Goal: Information Seeking & Learning: Check status

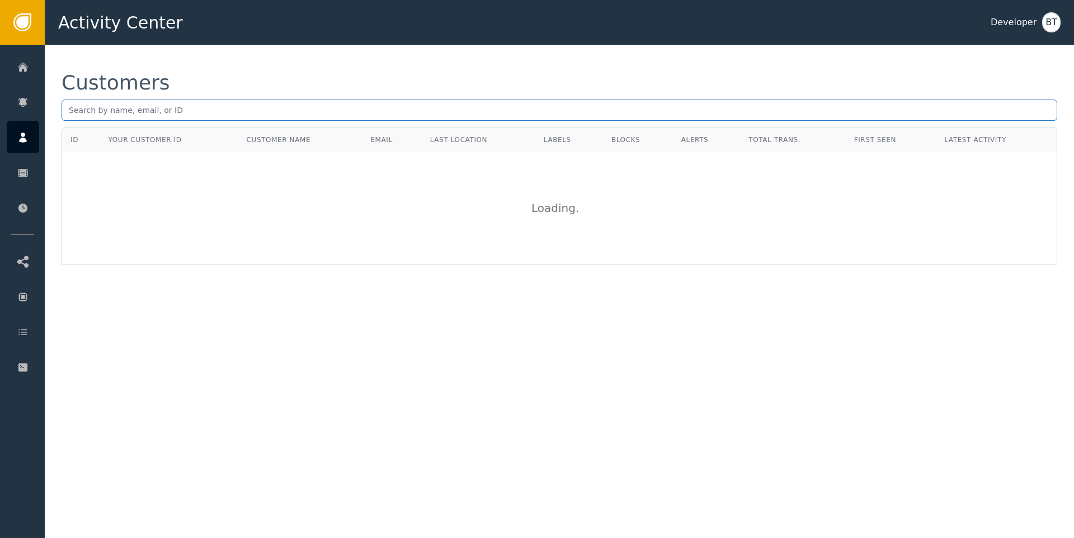
click at [216, 112] on input "text" at bounding box center [560, 110] width 996 height 21
paste input "59b19ec1-7f2d-4b54-bff2-5650323bd3b8"
click at [220, 106] on input "59b19ec1-7f2d-4b54-bff2-5650323bd3b8" at bounding box center [560, 110] width 996 height 21
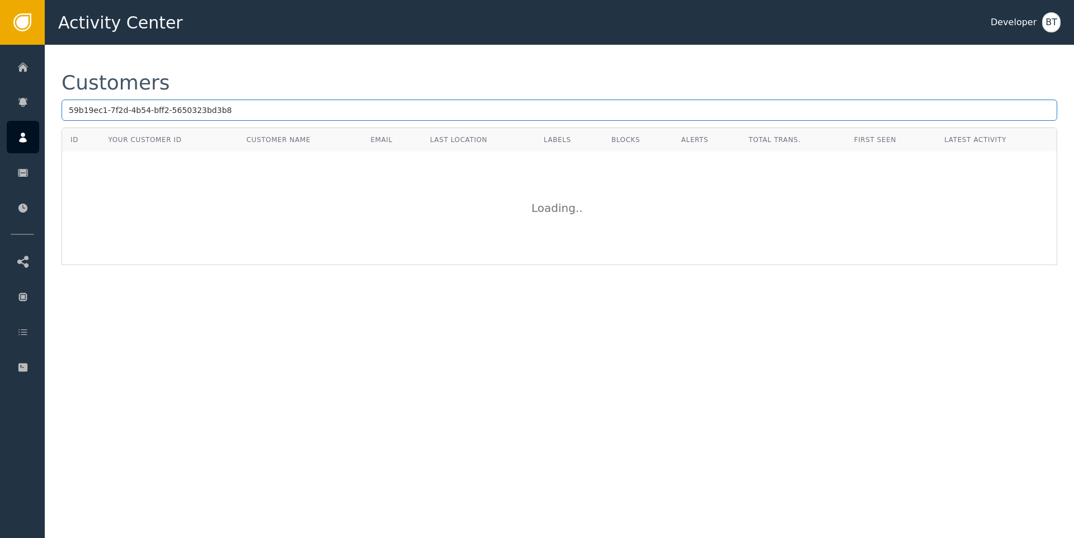
paste input "[PERSON_NAME][EMAIL_ADDRESS]"
type input "[PERSON_NAME][EMAIL_ADDRESS]"
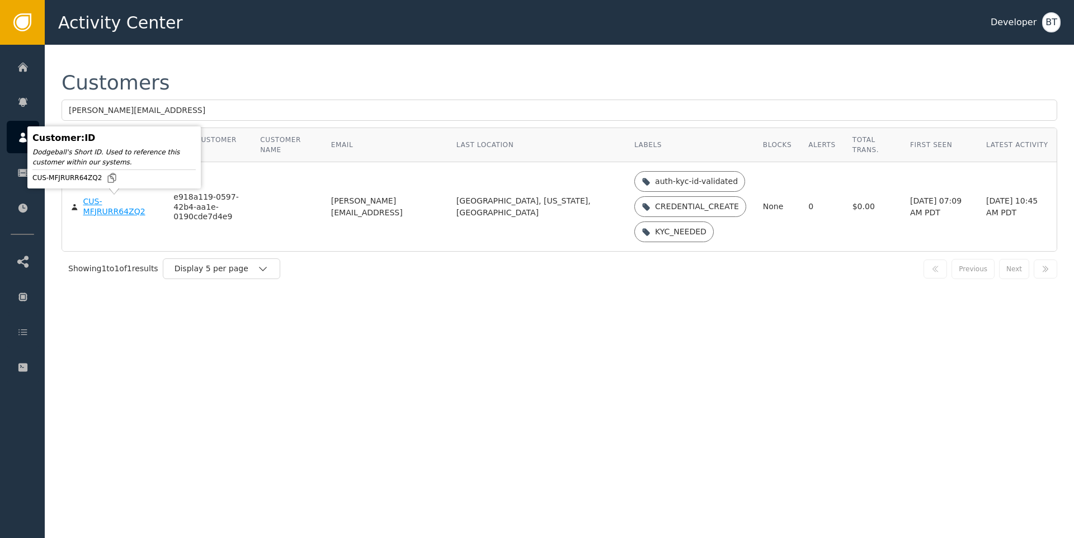
click at [105, 201] on div "CUS-MFJRURR64ZQ2" at bounding box center [120, 207] width 74 height 20
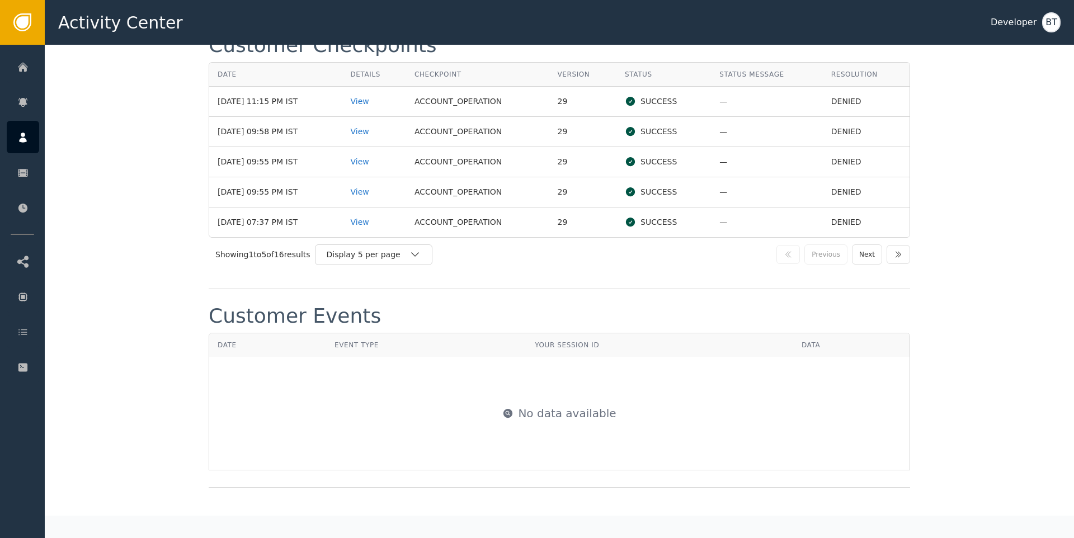
scroll to position [1260, 0]
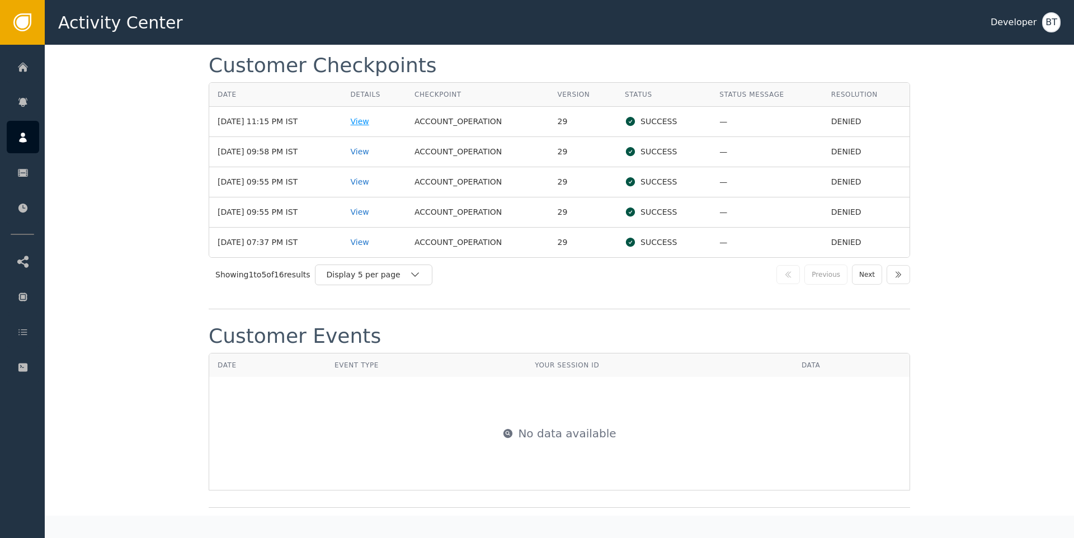
click at [376, 122] on div "View" at bounding box center [374, 122] width 48 height 12
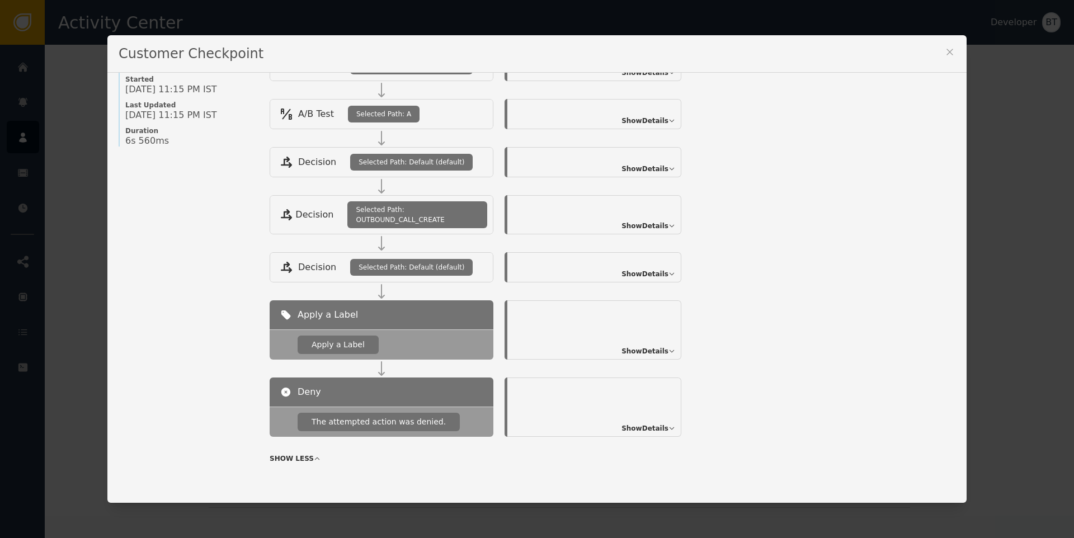
scroll to position [139, 0]
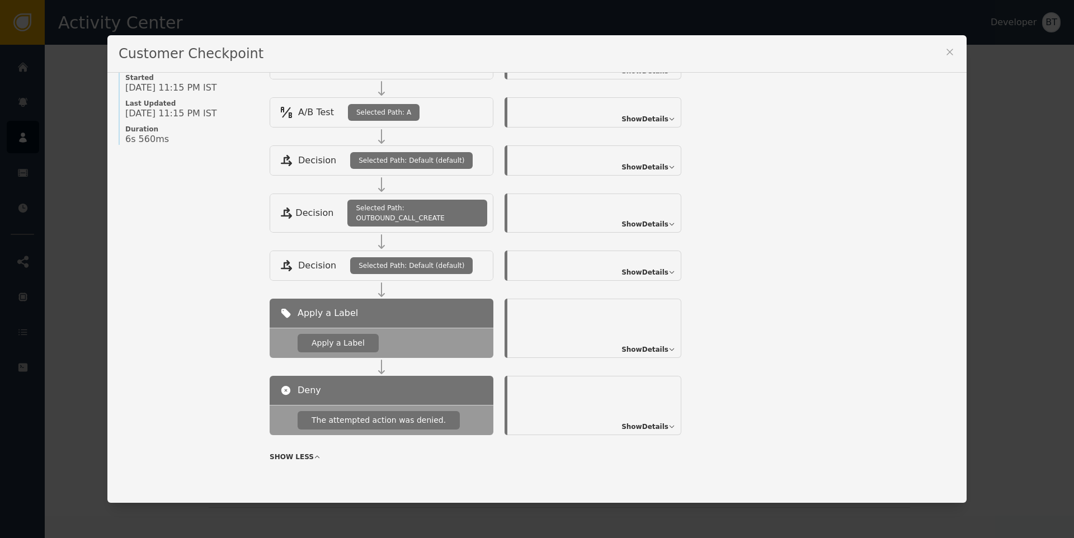
click at [649, 342] on div "Show Details" at bounding box center [594, 328] width 174 height 59
drag, startPoint x: 630, startPoint y: 356, endPoint x: 644, endPoint y: 352, distance: 14.5
click at [634, 355] on div "Show Details" at bounding box center [594, 328] width 174 height 59
click at [644, 352] on span "Show Details" at bounding box center [644, 350] width 47 height 10
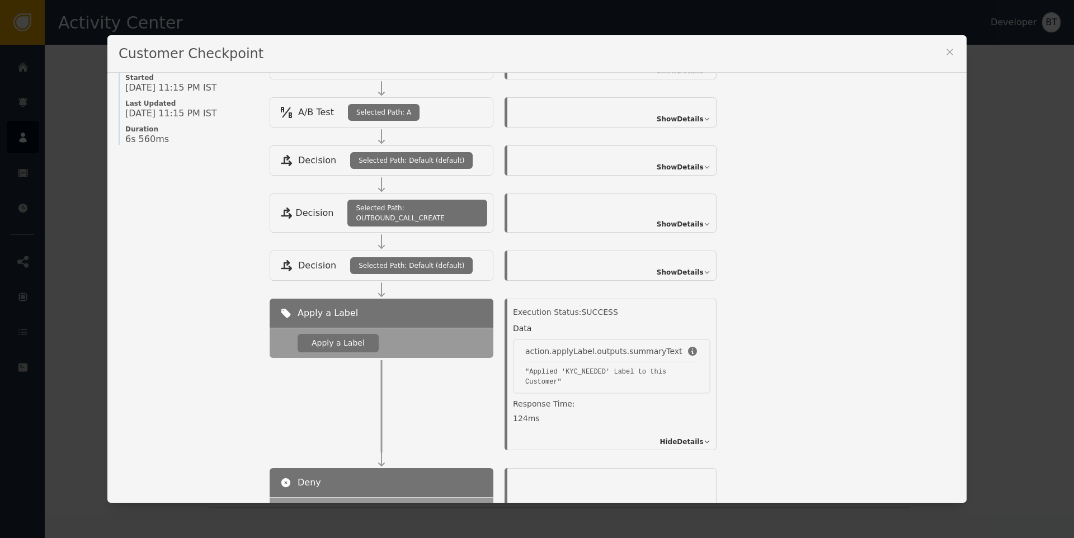
click at [670, 271] on span "Show Details" at bounding box center [680, 272] width 47 height 10
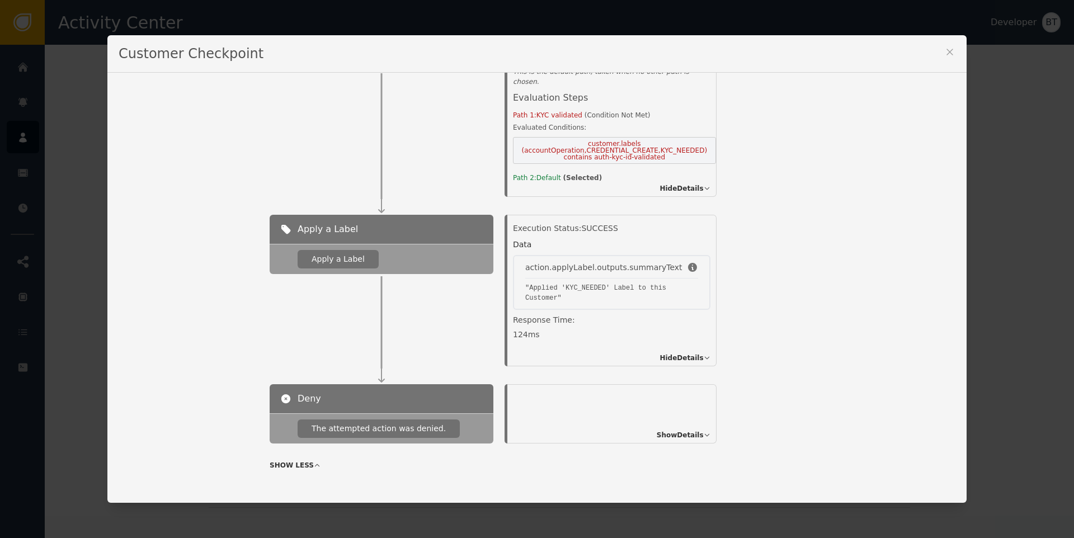
scroll to position [0, 0]
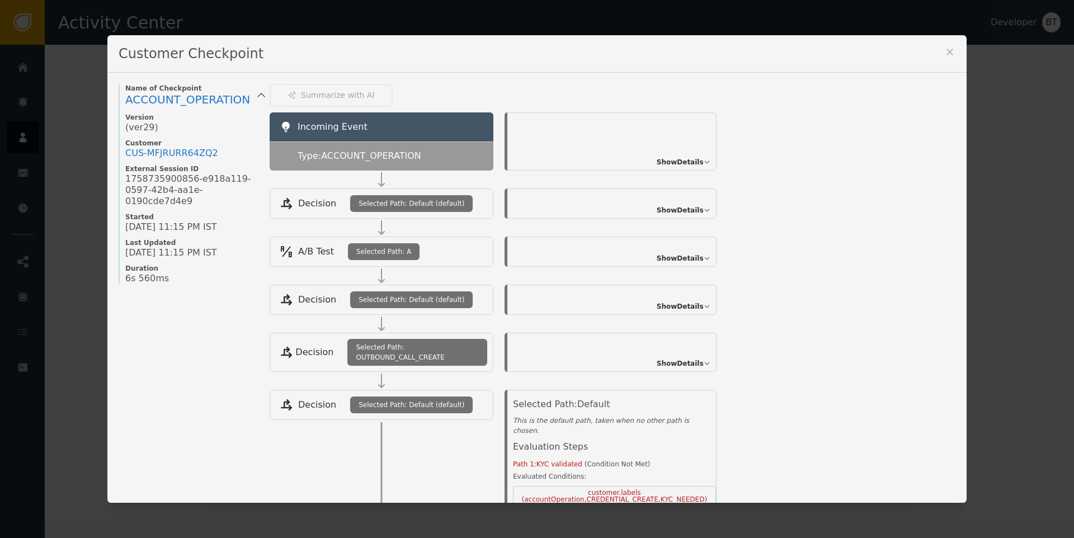
click at [944, 50] on icon at bounding box center [949, 51] width 11 height 11
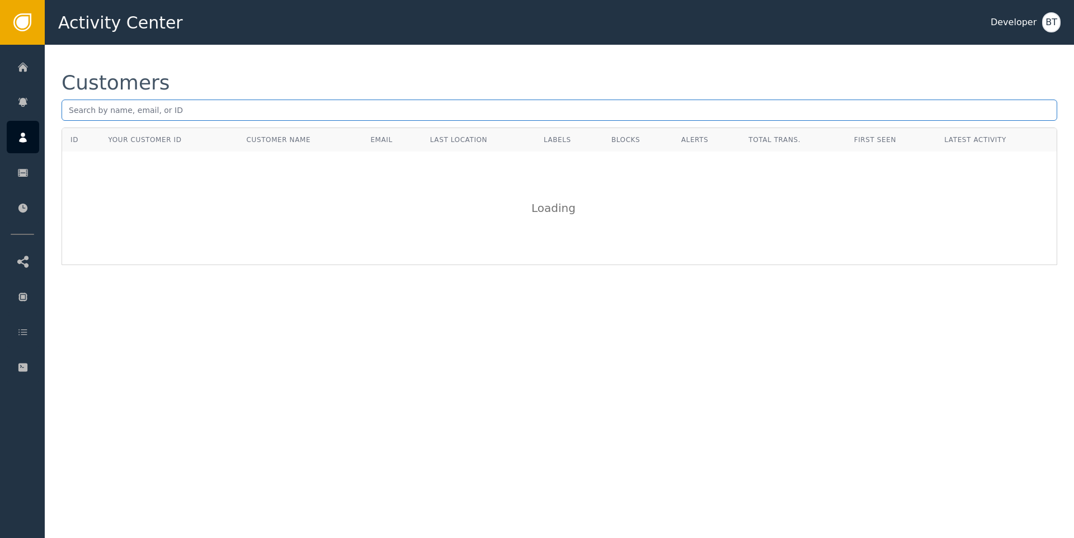
click at [223, 103] on input "text" at bounding box center [560, 110] width 996 height 21
paste input "[PERSON_NAME][EMAIL_ADDRESS][DOMAIN_NAME]"
type input "[PERSON_NAME][EMAIL_ADDRESS][DOMAIN_NAME]"
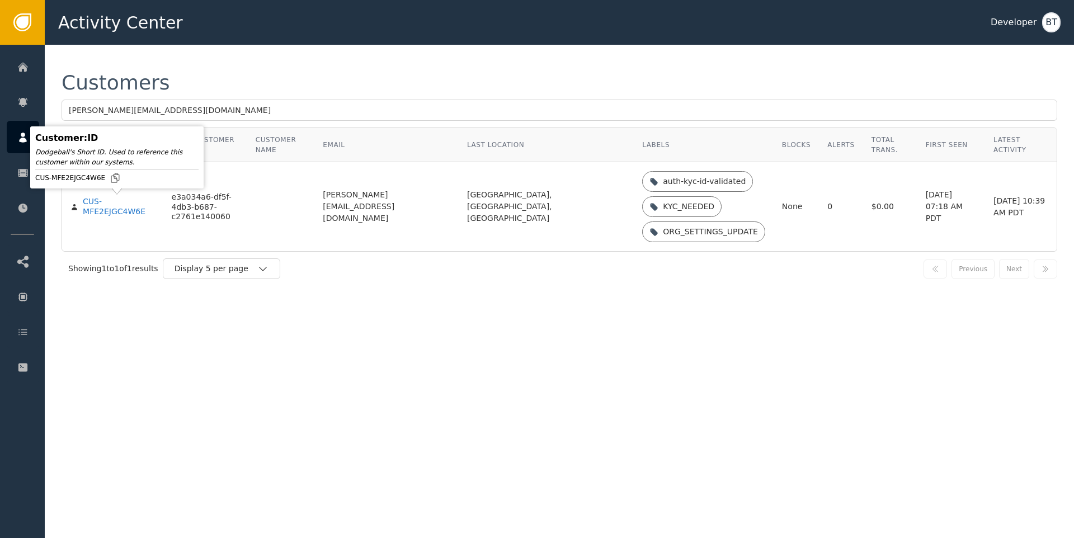
click at [86, 218] on td "CUS-MFE2EJGC4W6E" at bounding box center [112, 206] width 101 height 89
click at [97, 210] on div "CUS-MFE2EJGC4W6E" at bounding box center [119, 207] width 72 height 20
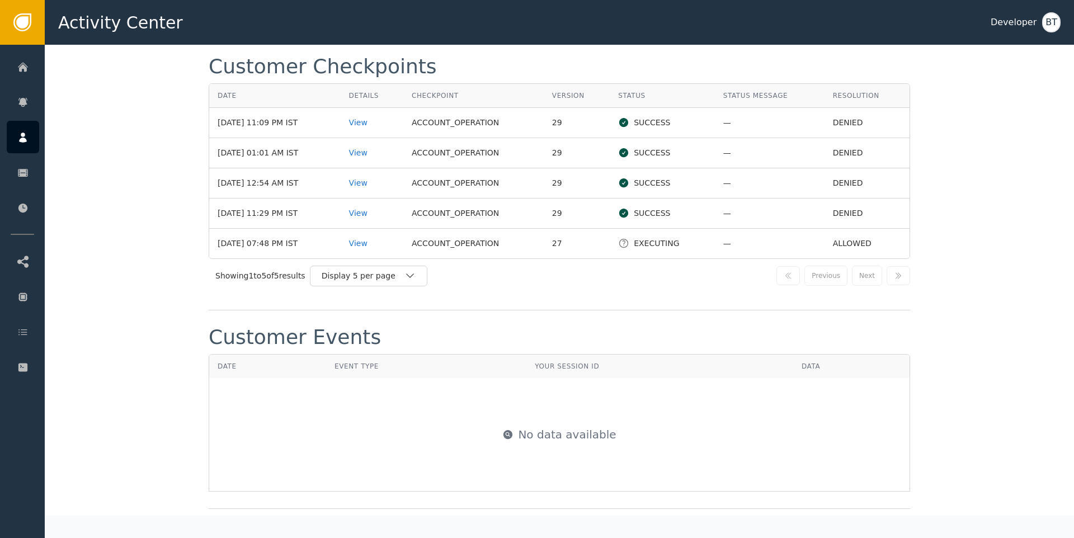
scroll to position [1057, 0]
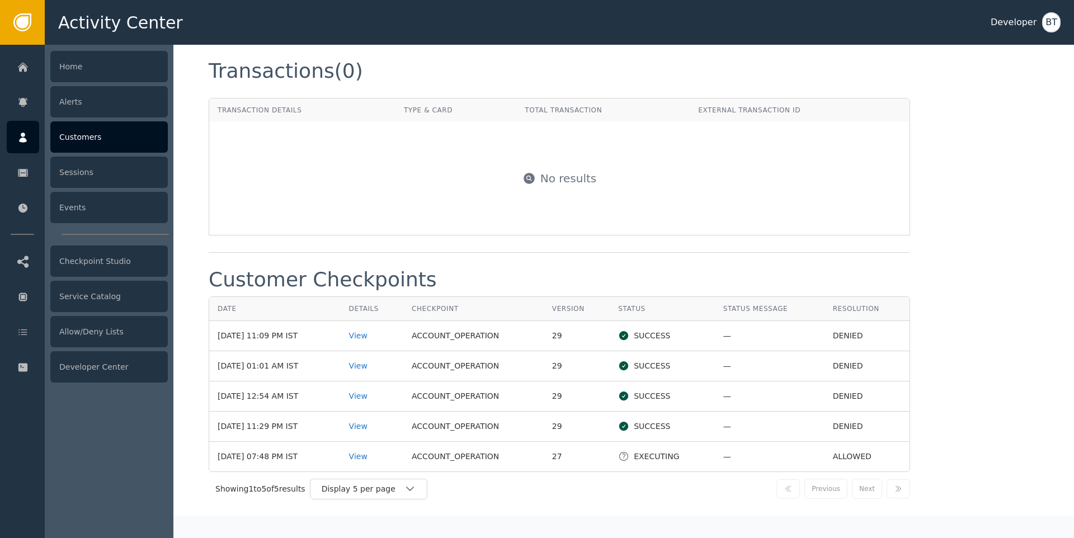
click at [108, 138] on div "Customers" at bounding box center [108, 136] width 117 height 31
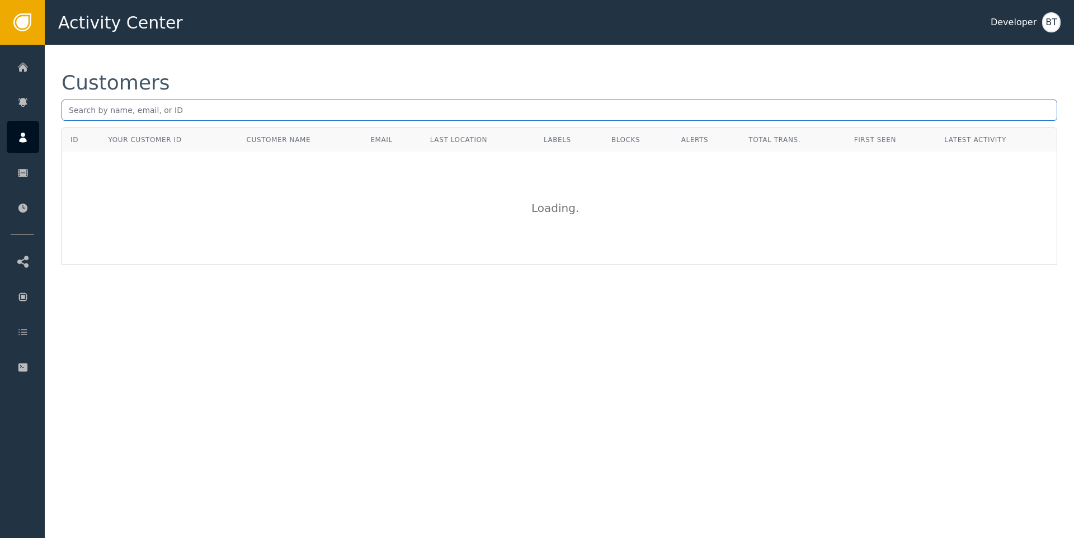
click at [162, 111] on input "text" at bounding box center [560, 110] width 996 height 21
click at [110, 111] on input "[PERSON_NAME]" at bounding box center [560, 110] width 996 height 21
click at [111, 109] on input "[PERSON_NAME]" at bounding box center [560, 110] width 996 height 21
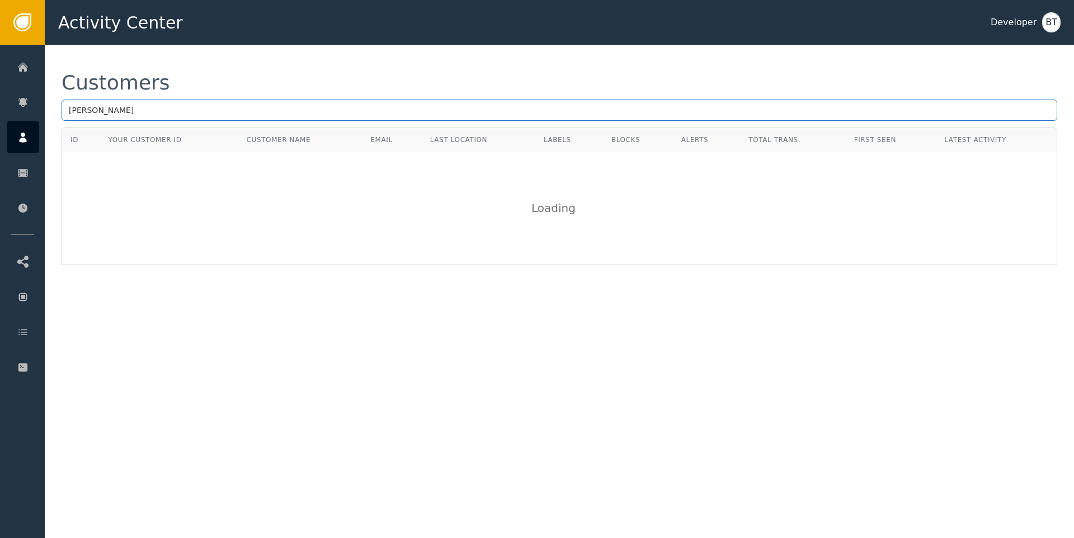
type input "[PERSON_NAME]"
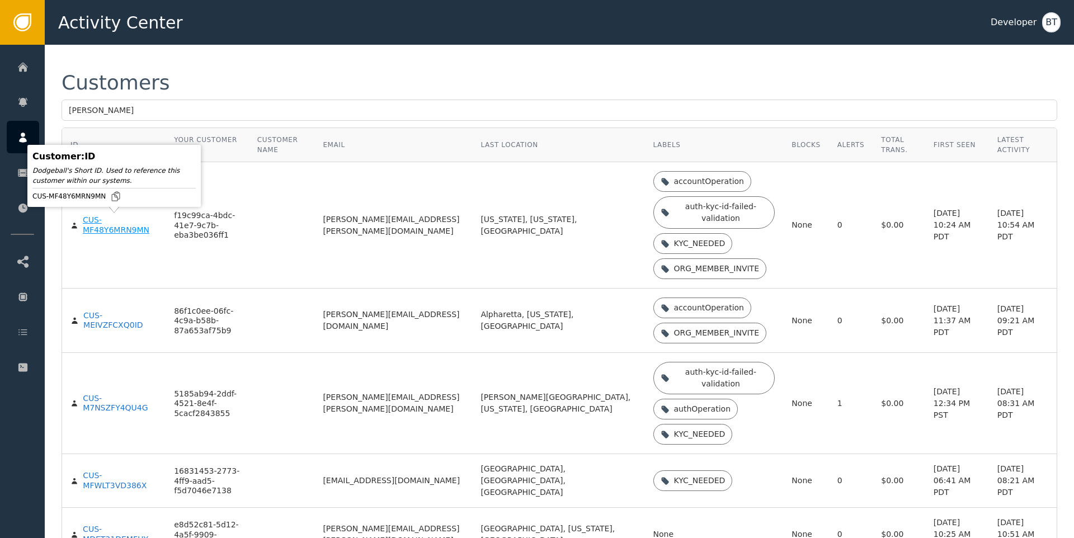
click at [96, 229] on div "CUS-MF48Y6MRN9MN" at bounding box center [120, 225] width 74 height 20
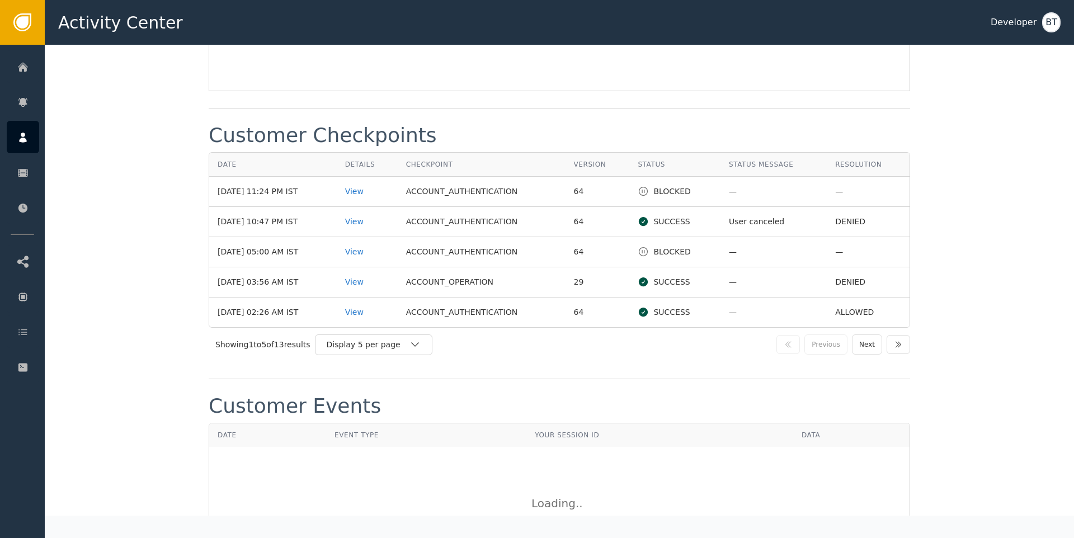
scroll to position [1414, 0]
click at [361, 349] on div "Display 5 per page" at bounding box center [368, 343] width 83 height 12
click at [355, 395] on div "Display 25 per page" at bounding box center [376, 390] width 89 height 12
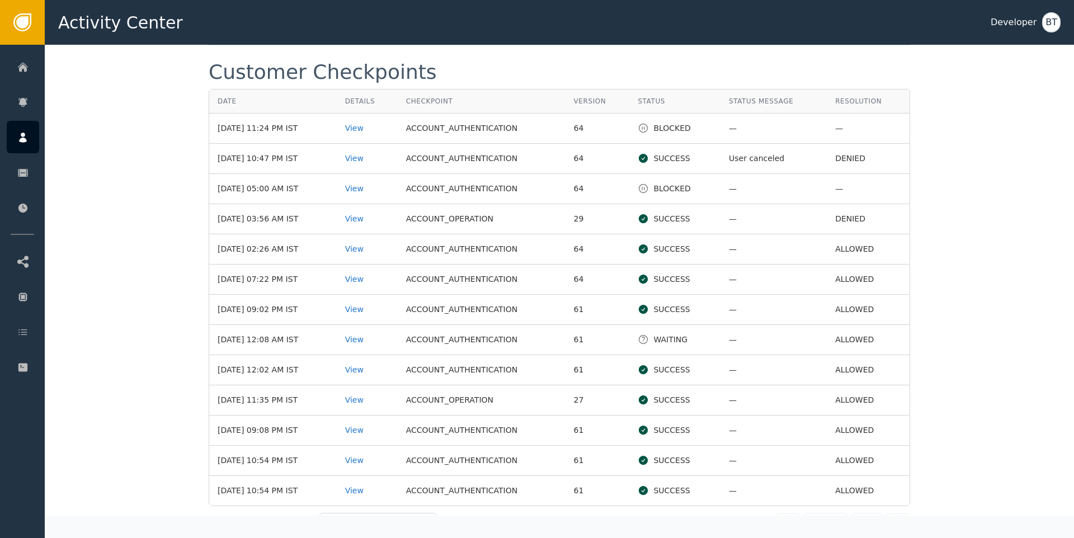
scroll to position [1476, 0]
click at [369, 254] on div "View" at bounding box center [367, 249] width 44 height 12
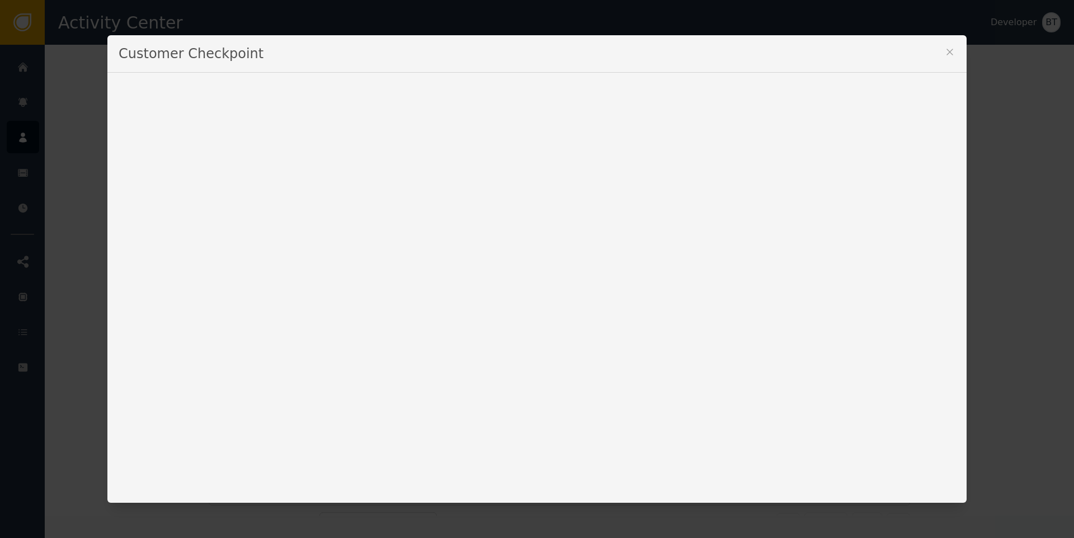
drag, startPoint x: 948, startPoint y: 53, endPoint x: 928, endPoint y: 66, distance: 24.2
click at [947, 53] on icon at bounding box center [949, 51] width 11 height 11
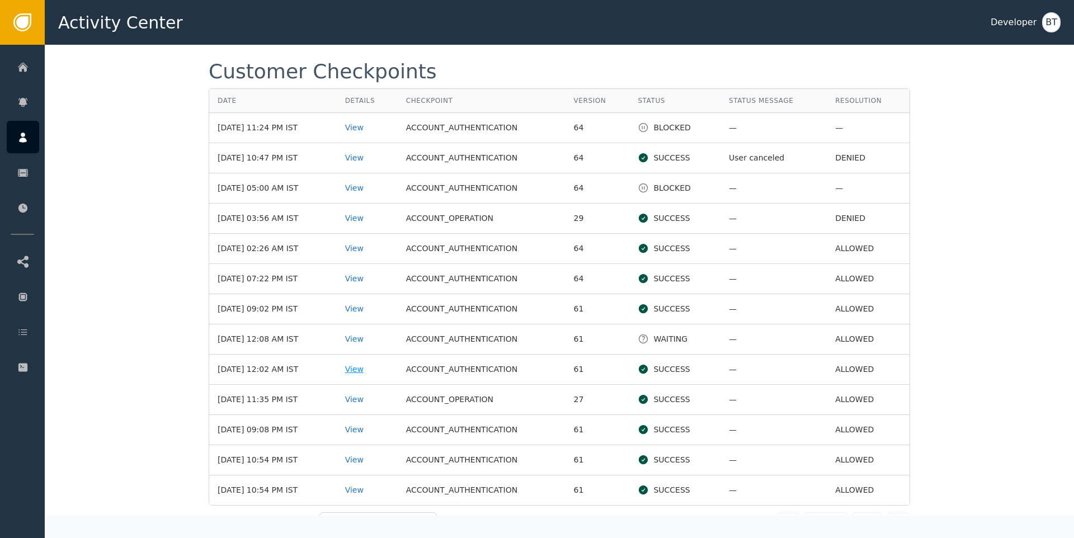
click at [365, 375] on div "View" at bounding box center [367, 370] width 44 height 12
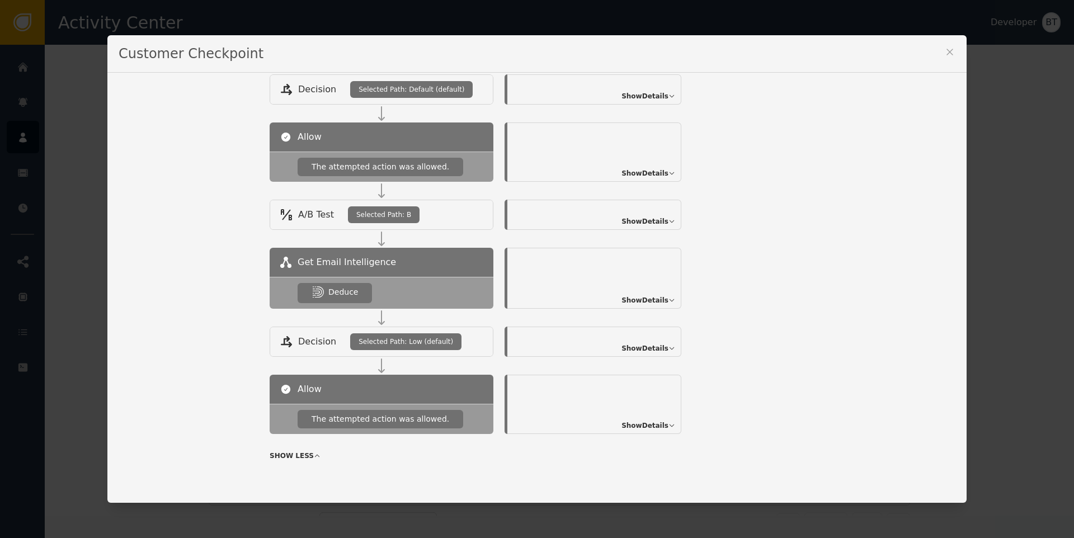
scroll to position [0, 0]
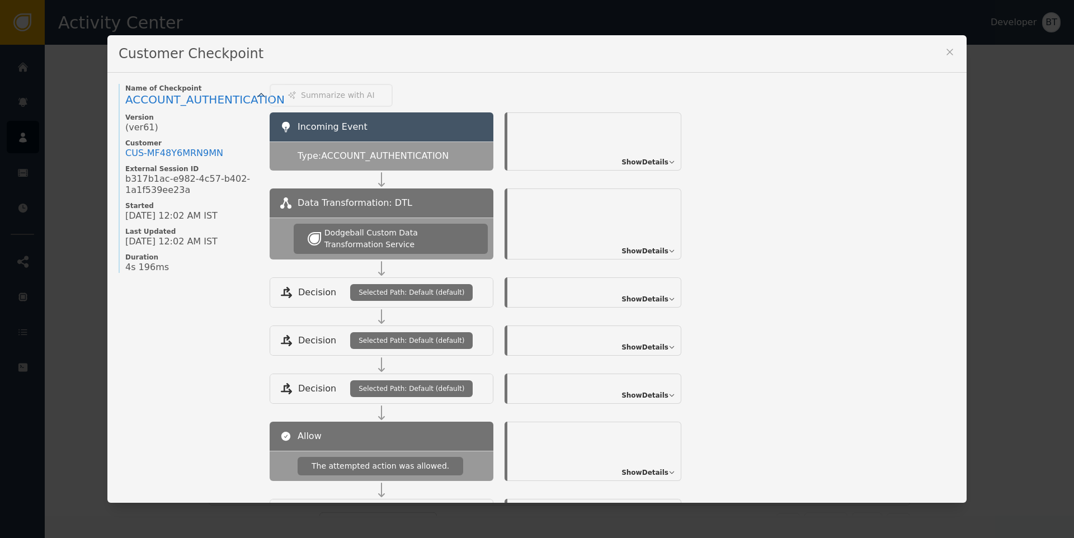
click at [946, 51] on icon at bounding box center [949, 52] width 6 height 6
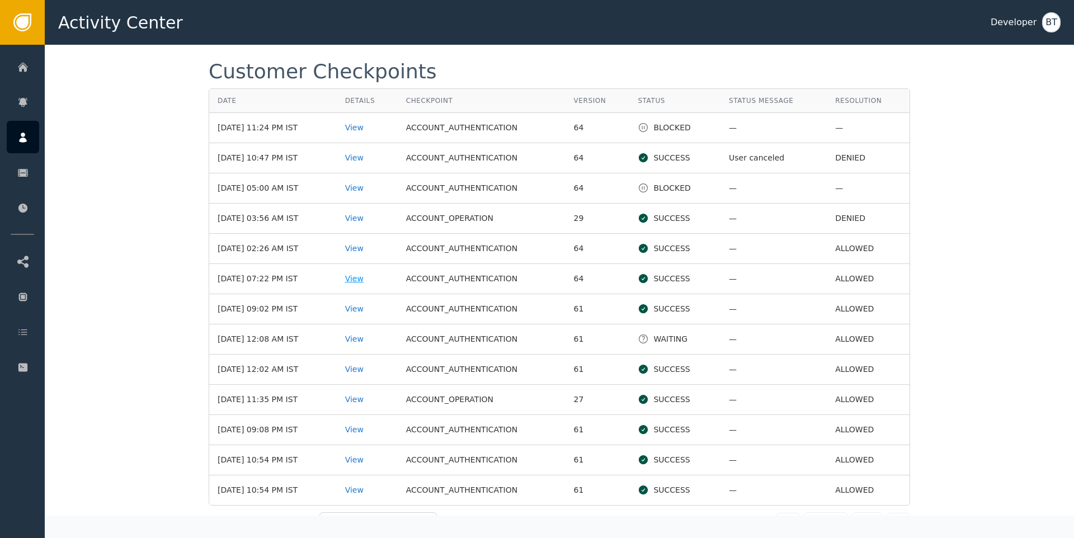
click at [362, 285] on div "View" at bounding box center [367, 279] width 44 height 12
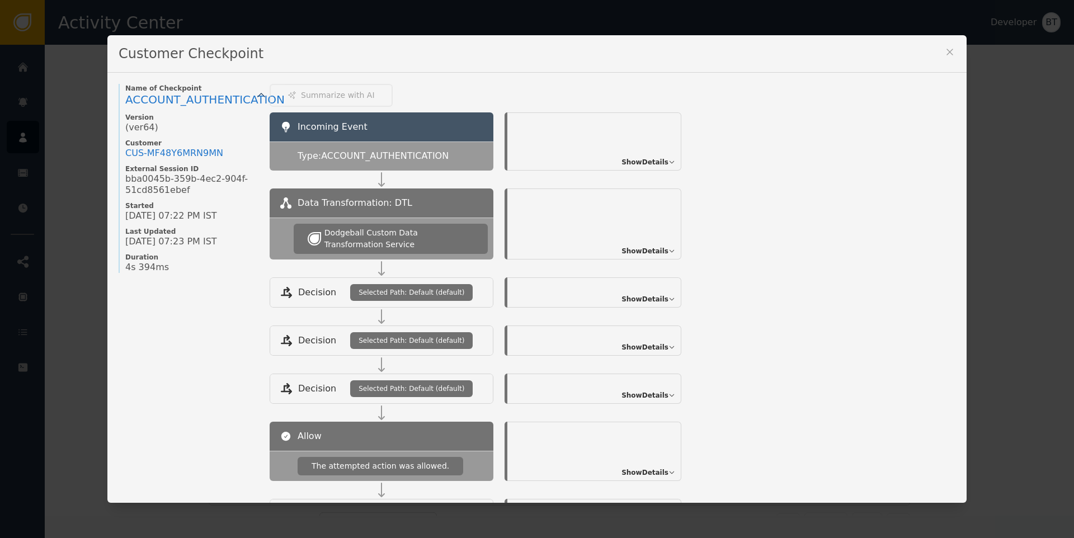
click at [949, 55] on icon at bounding box center [949, 51] width 11 height 11
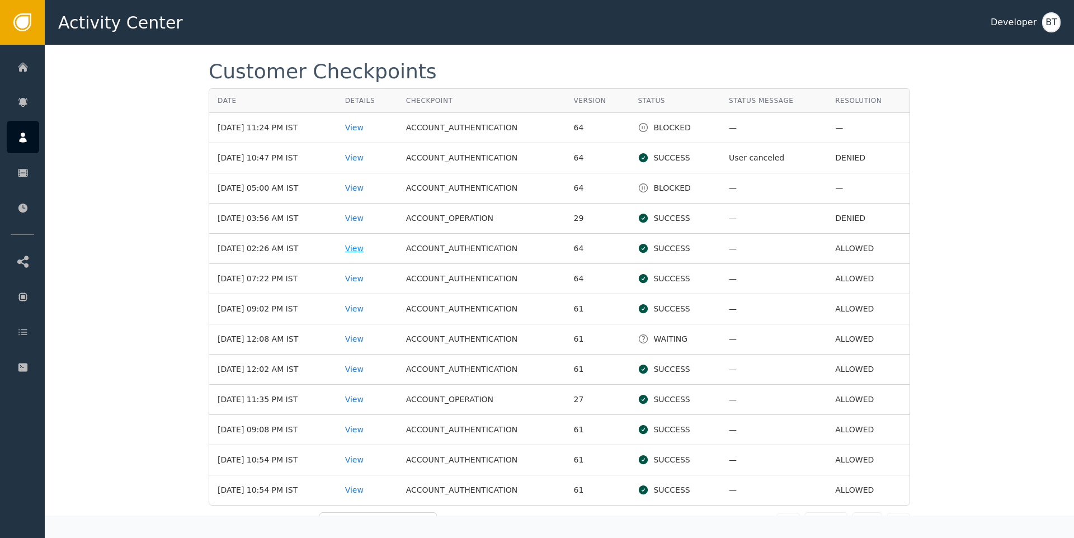
click at [365, 254] on div "View" at bounding box center [367, 249] width 44 height 12
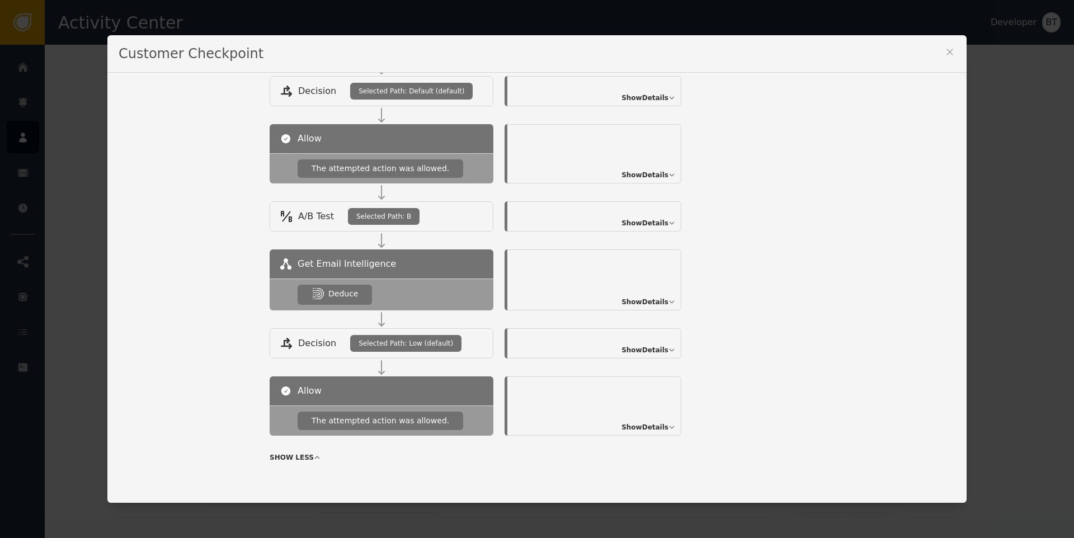
scroll to position [299, 0]
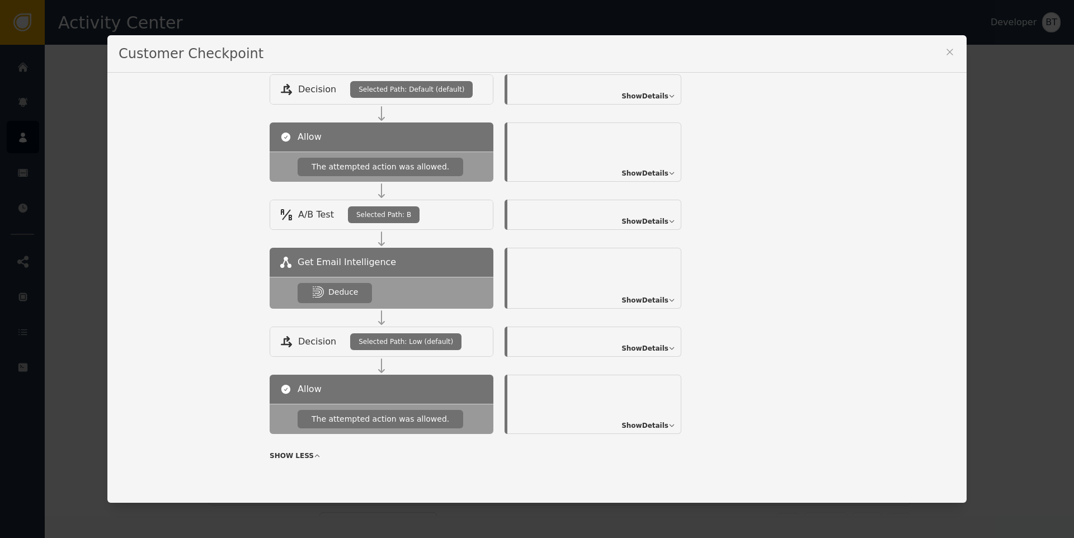
click at [946, 52] on icon at bounding box center [949, 52] width 6 height 6
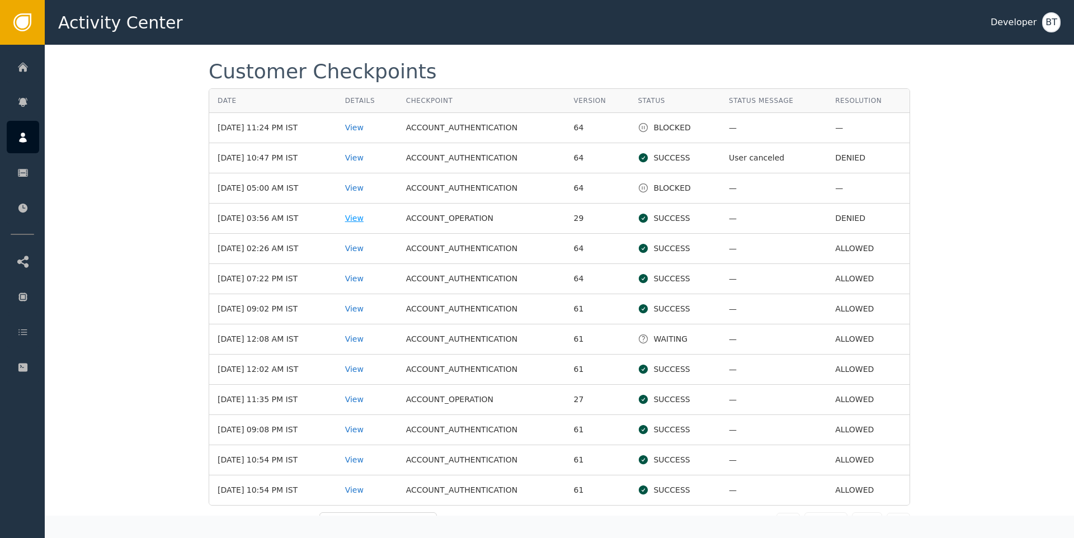
click at [368, 224] on div "View" at bounding box center [367, 219] width 44 height 12
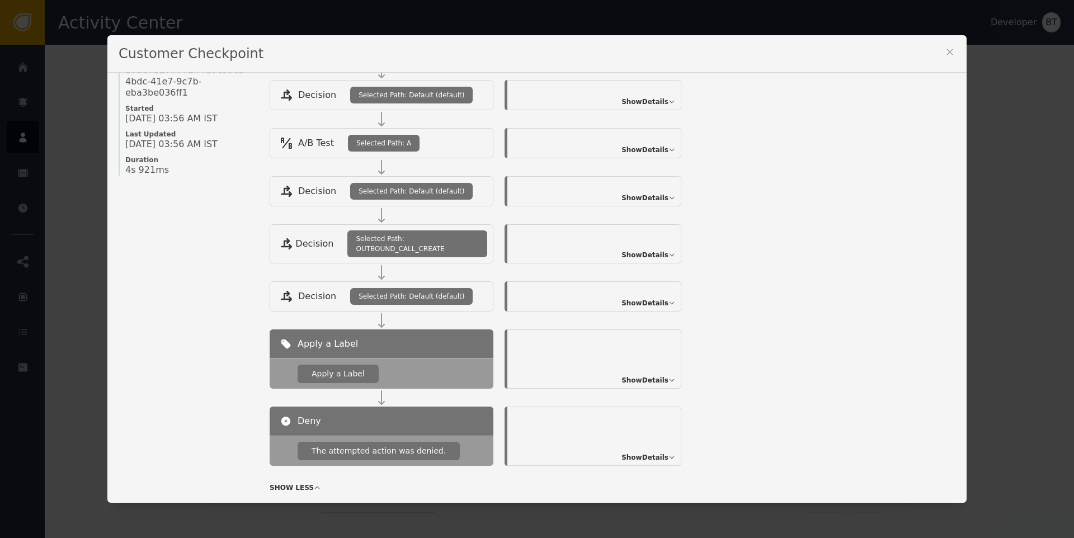
scroll to position [140, 0]
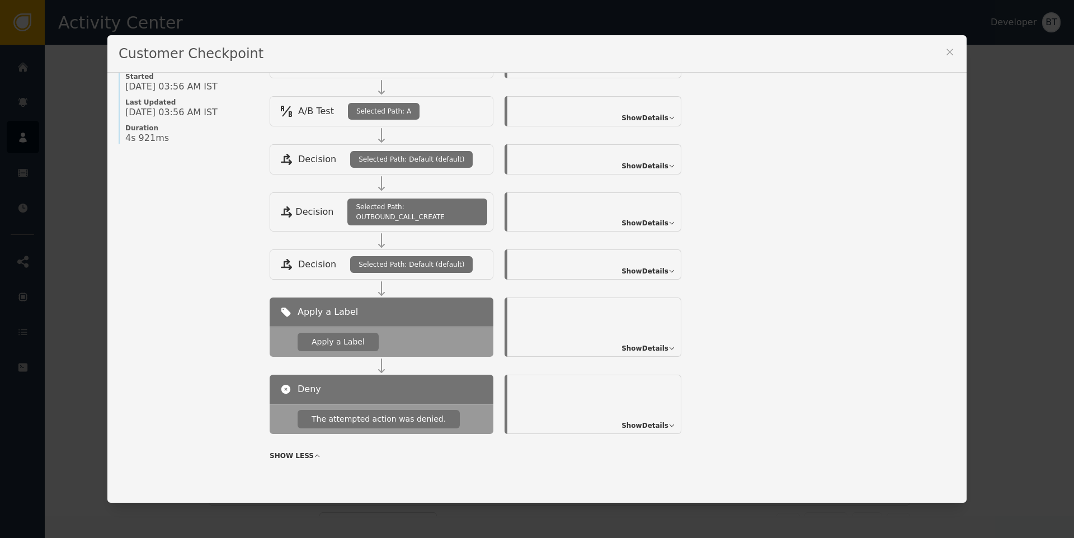
click at [946, 52] on icon at bounding box center [949, 51] width 11 height 11
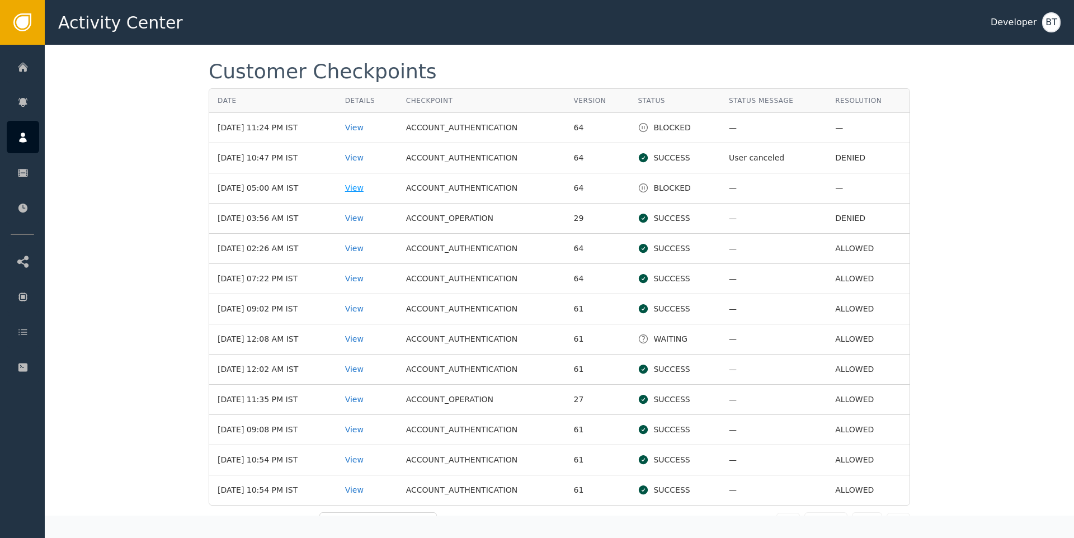
click at [375, 194] on div "View" at bounding box center [367, 188] width 44 height 12
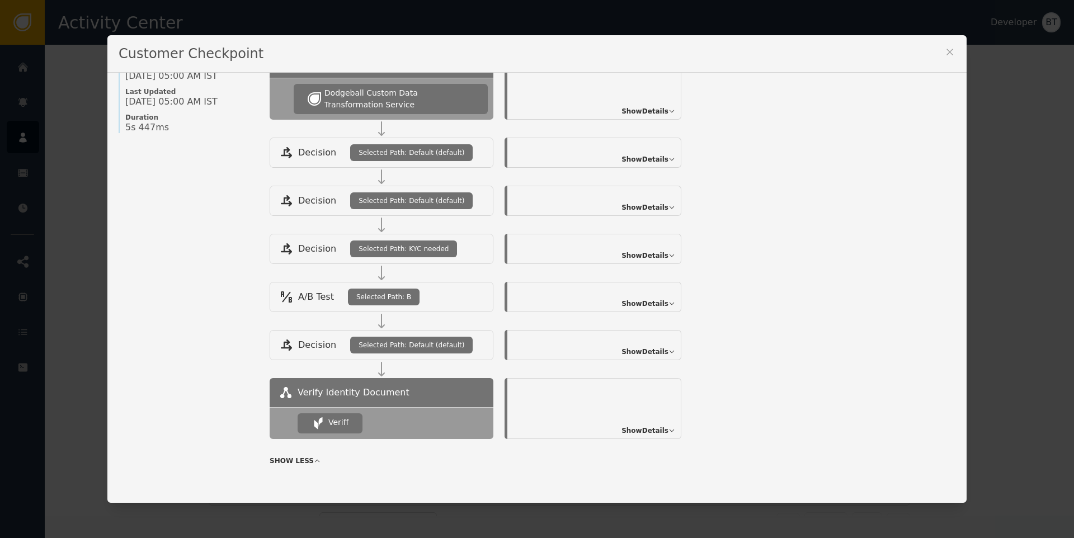
scroll to position [145, 0]
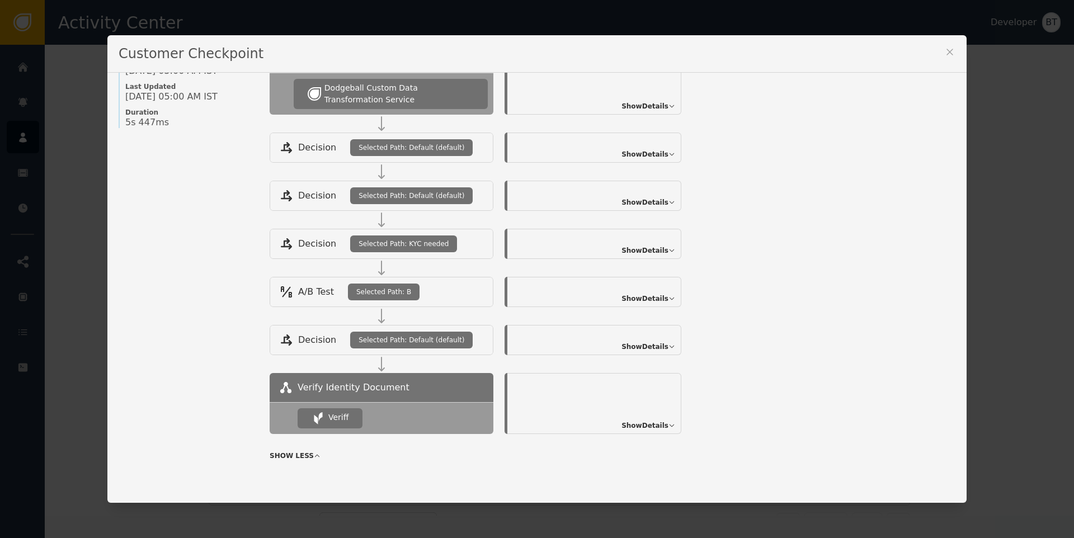
click at [646, 426] on span "Show Details" at bounding box center [644, 426] width 47 height 10
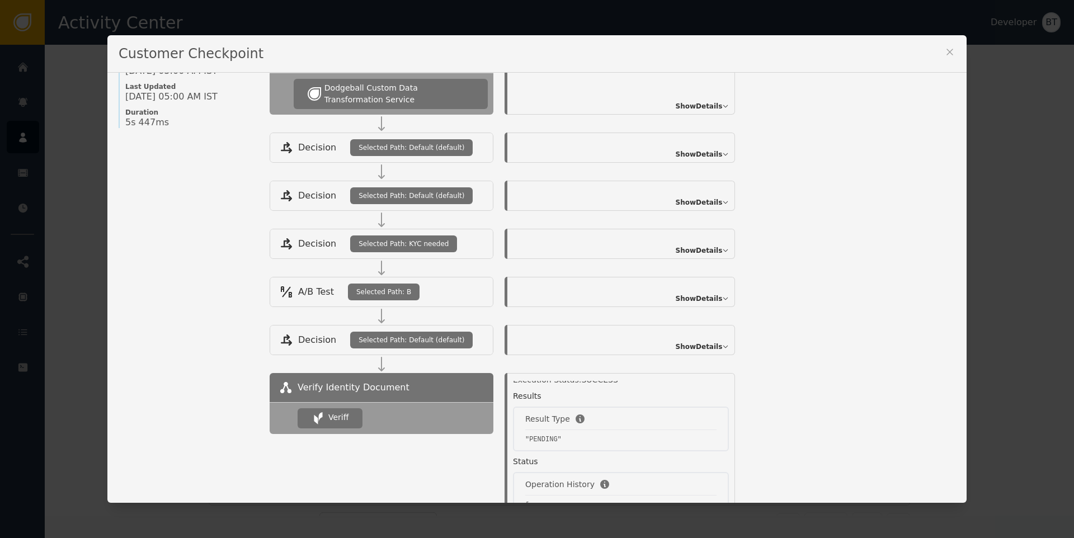
scroll to position [0, 0]
click at [946, 51] on icon at bounding box center [949, 52] width 6 height 6
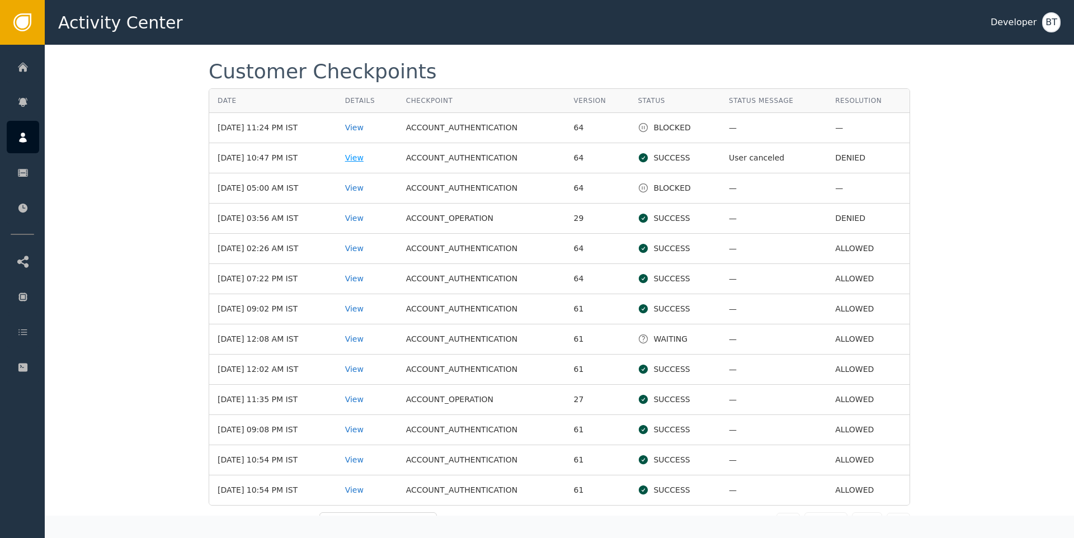
click at [368, 164] on div "View" at bounding box center [367, 158] width 44 height 12
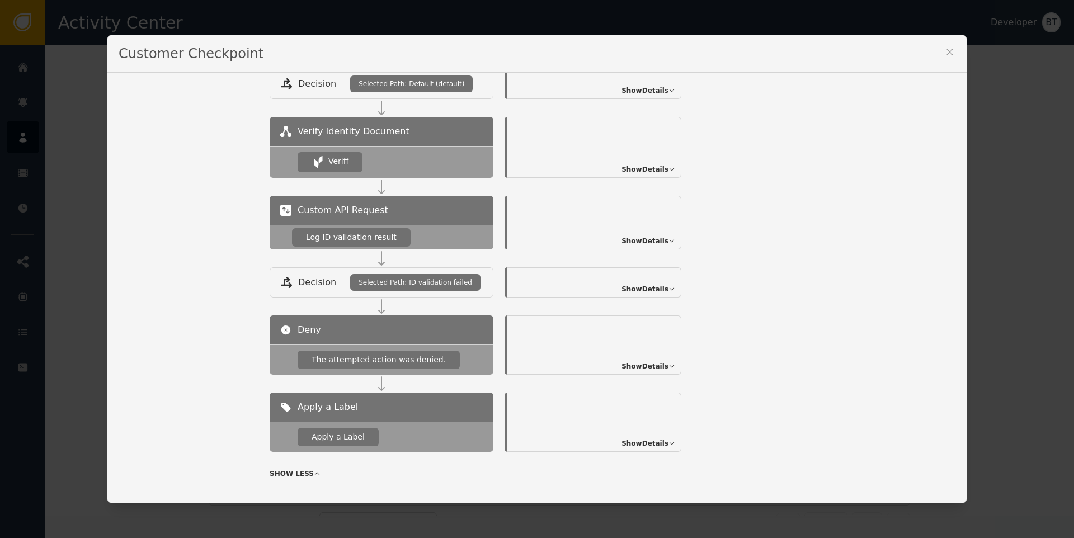
scroll to position [419, 0]
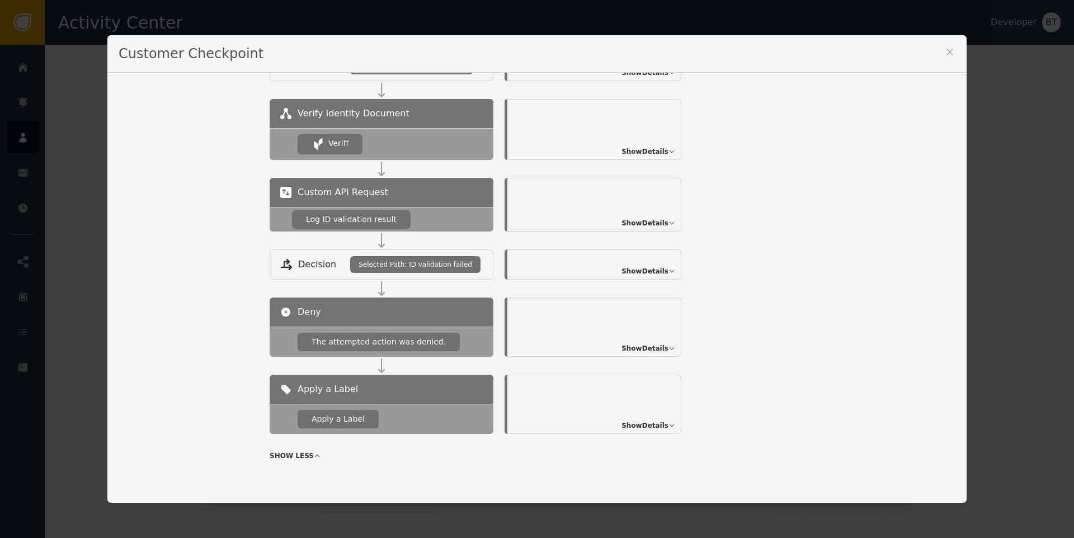
click at [657, 152] on span "Show Details" at bounding box center [644, 152] width 47 height 10
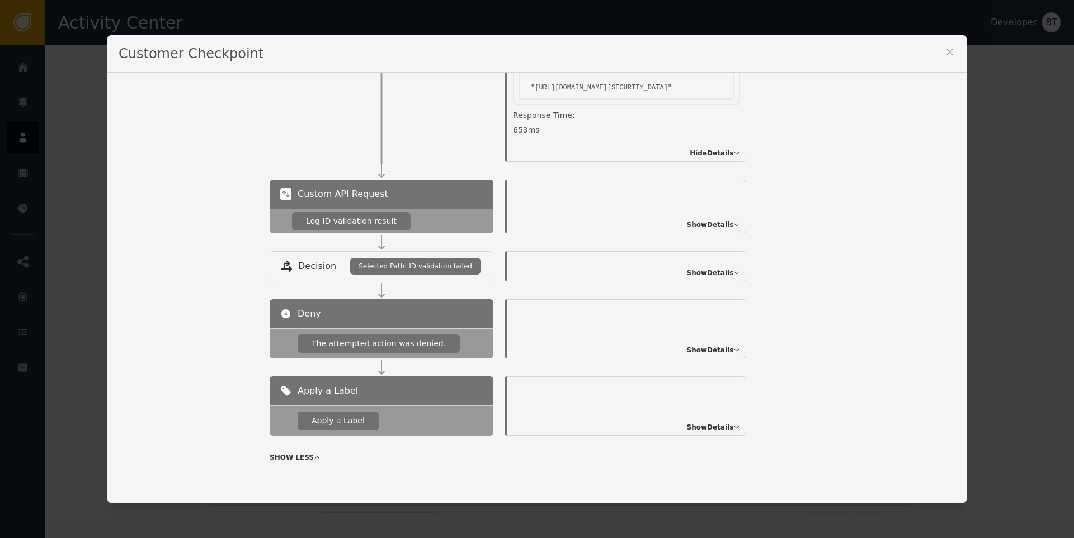
scroll to position [638, 0]
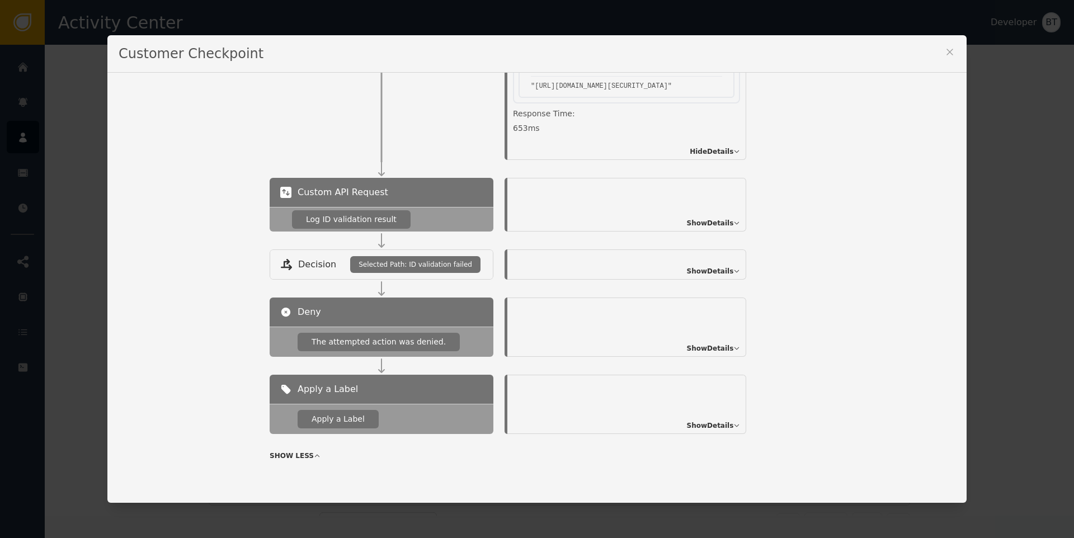
click at [734, 344] on span "Show Details" at bounding box center [710, 348] width 47 height 10
click at [734, 275] on span "Show Details" at bounding box center [710, 271] width 47 height 10
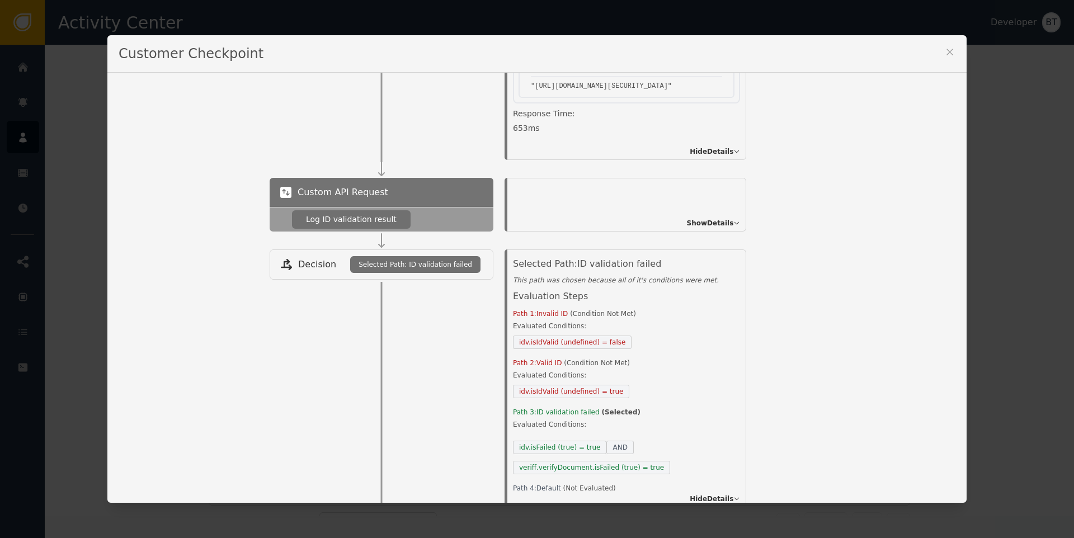
scroll to position [654, 0]
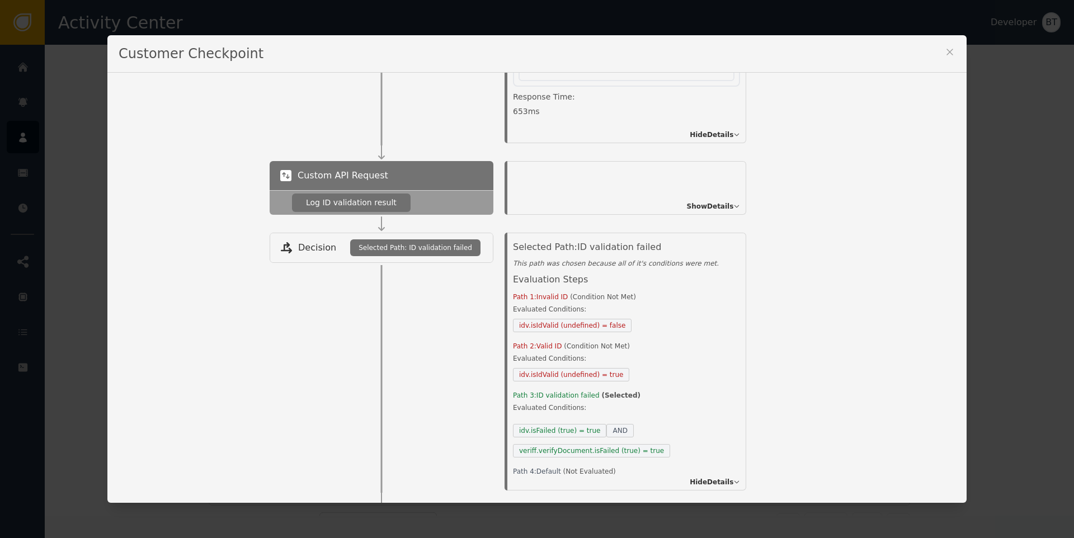
click at [944, 49] on icon at bounding box center [949, 51] width 11 height 11
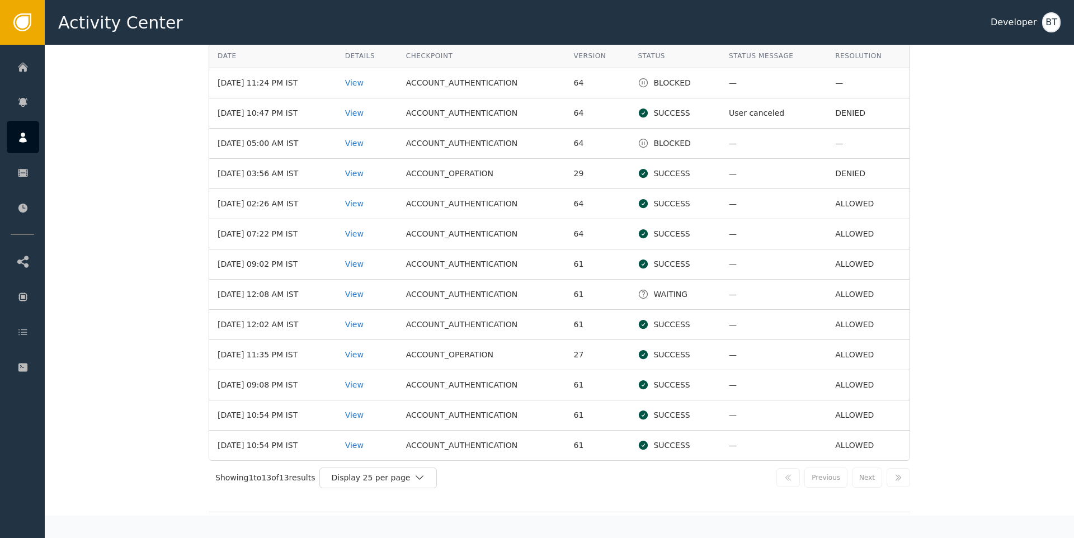
scroll to position [1520, 0]
click at [372, 89] on div "View" at bounding box center [367, 84] width 44 height 12
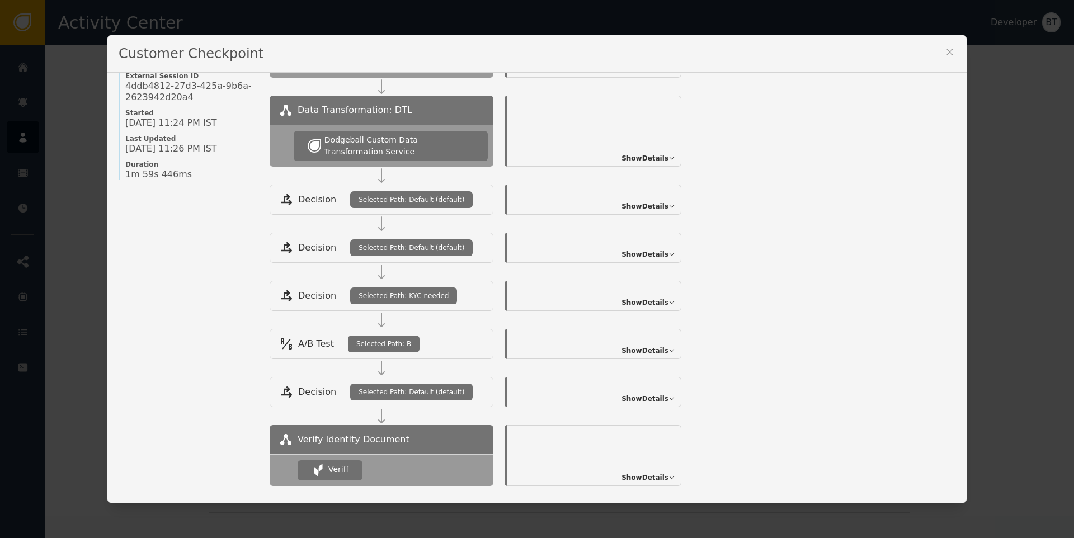
scroll to position [145, 0]
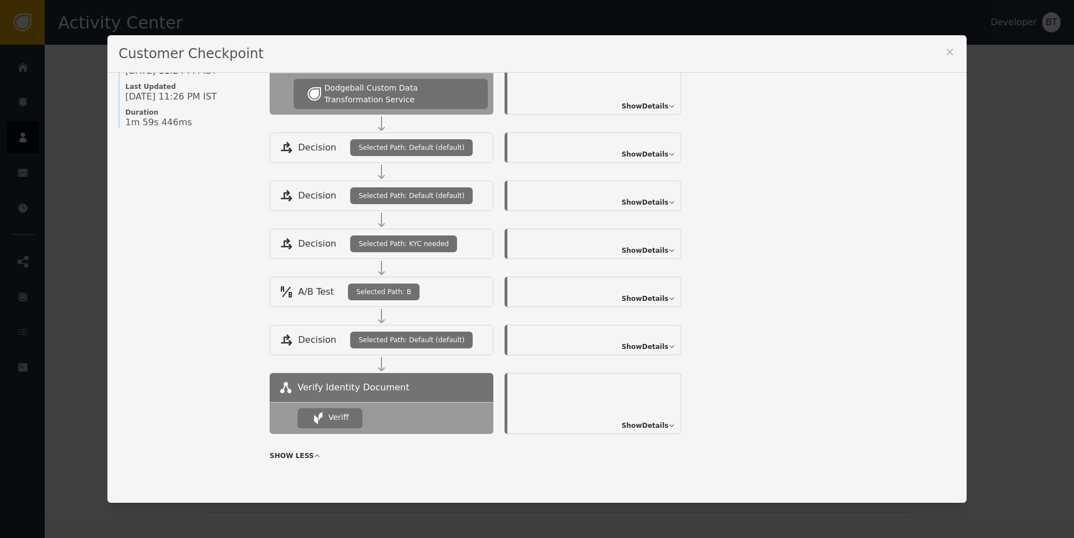
click at [946, 48] on icon at bounding box center [949, 51] width 11 height 11
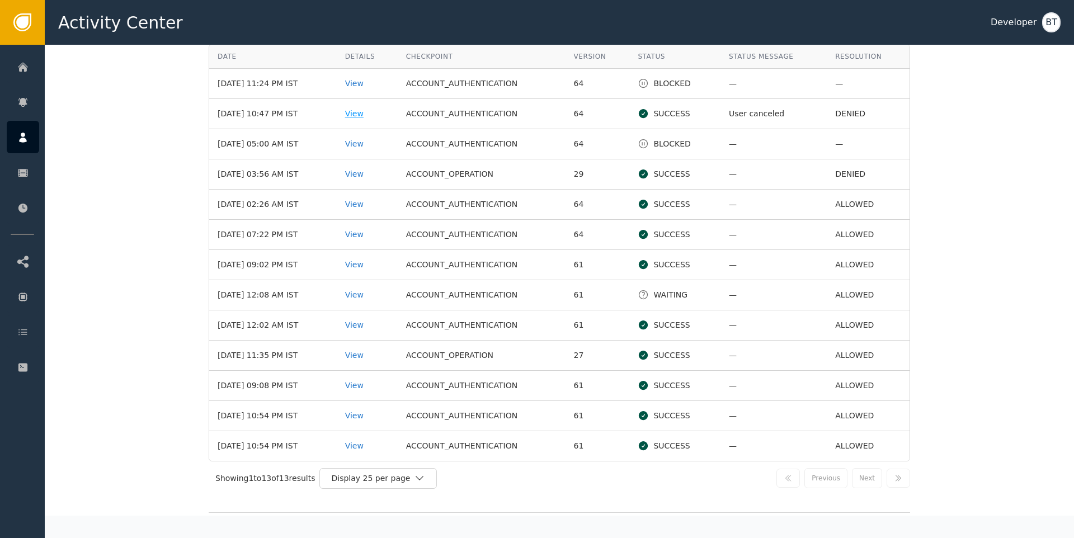
click at [364, 120] on div "View" at bounding box center [367, 114] width 44 height 12
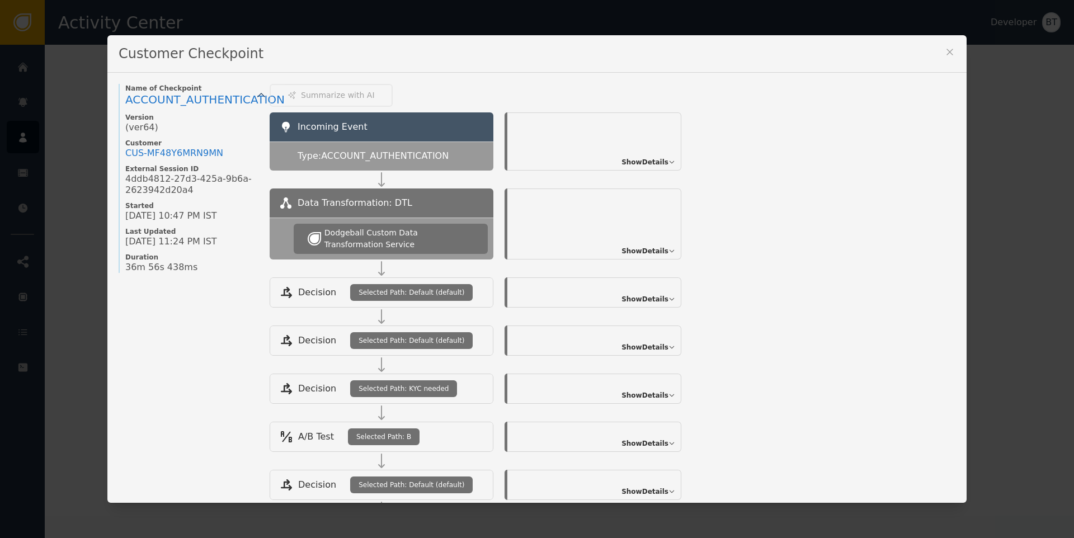
scroll to position [1520, 0]
drag, startPoint x: 194, startPoint y: 188, endPoint x: 109, endPoint y: 173, distance: 86.2
click at [109, 173] on div "Name of Checkpoint ACCOUNT_AUTHENTICATION Version (ver 64 ) Customer CUS- MF48Y…" at bounding box center [536, 288] width 859 height 431
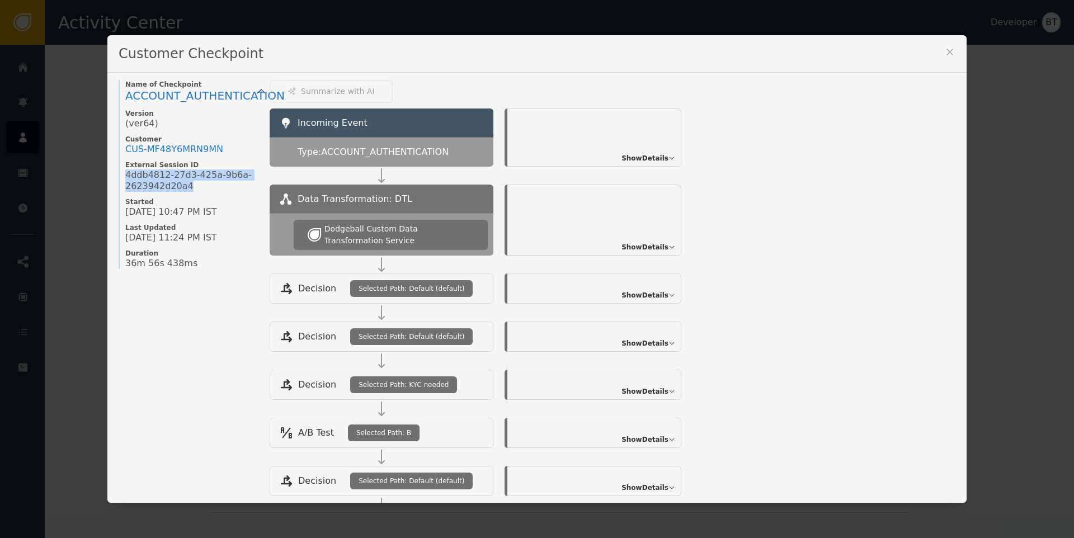
scroll to position [0, 0]
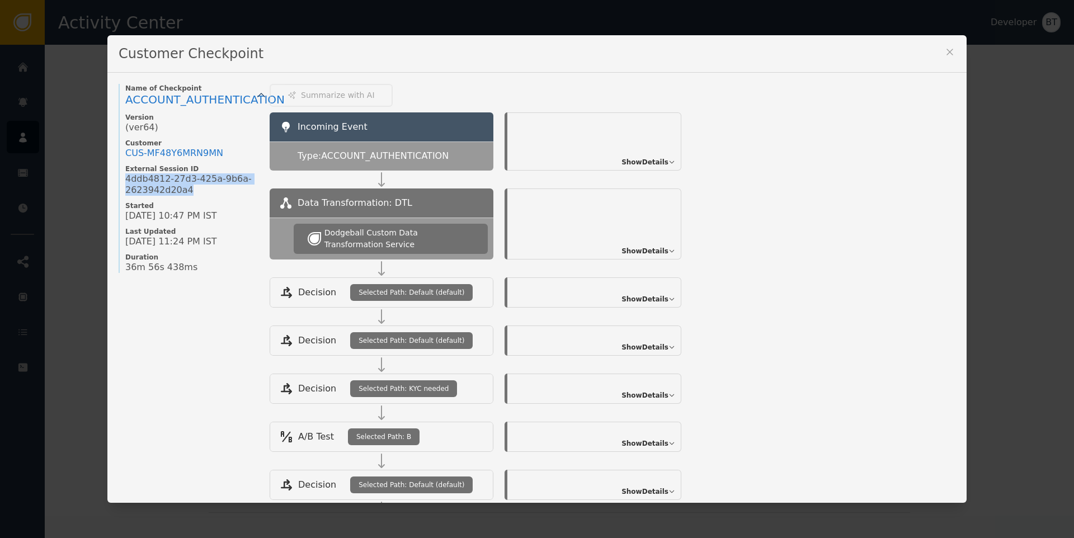
copy span "4ddb4812-27d3-425a-9b6a-2623942d20a4"
click at [947, 52] on icon at bounding box center [949, 51] width 11 height 11
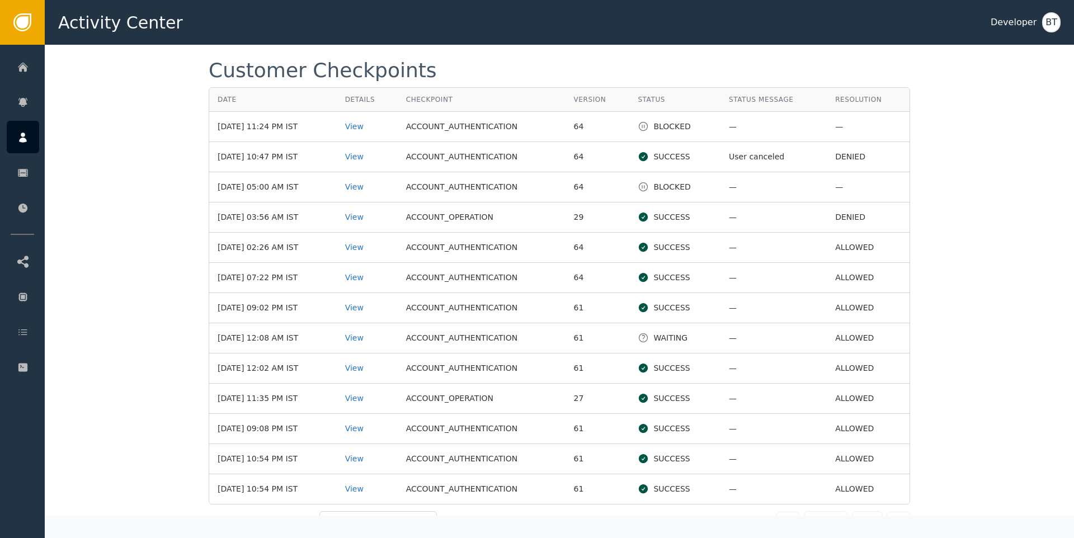
scroll to position [1472, 0]
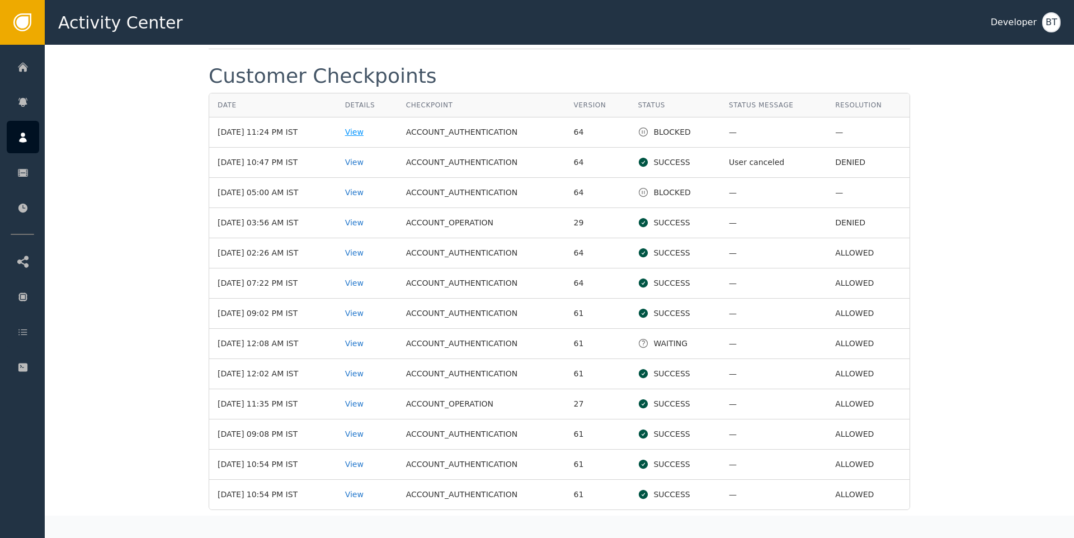
click at [372, 136] on div "View" at bounding box center [367, 132] width 44 height 12
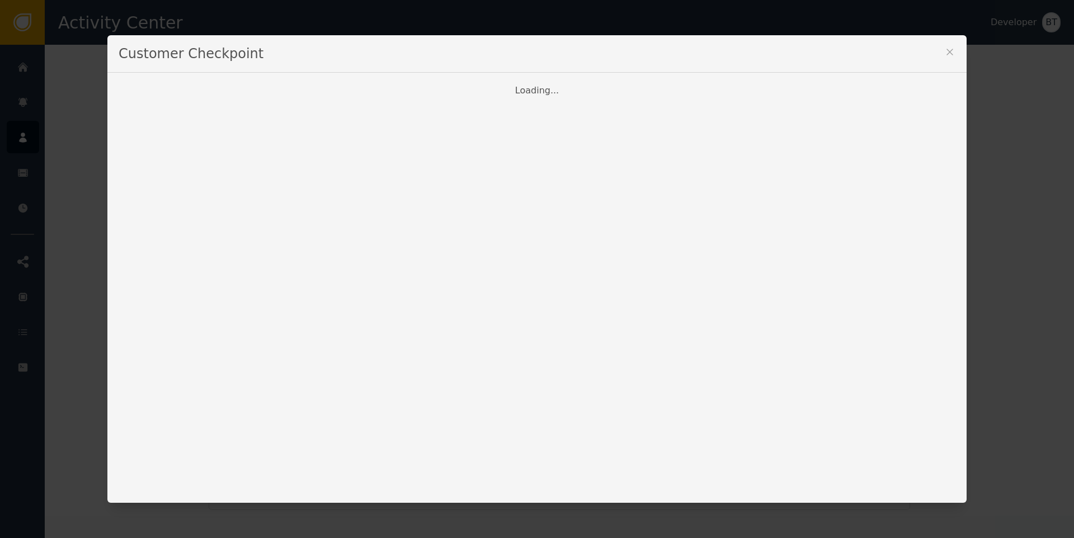
click at [944, 47] on icon at bounding box center [949, 51] width 11 height 11
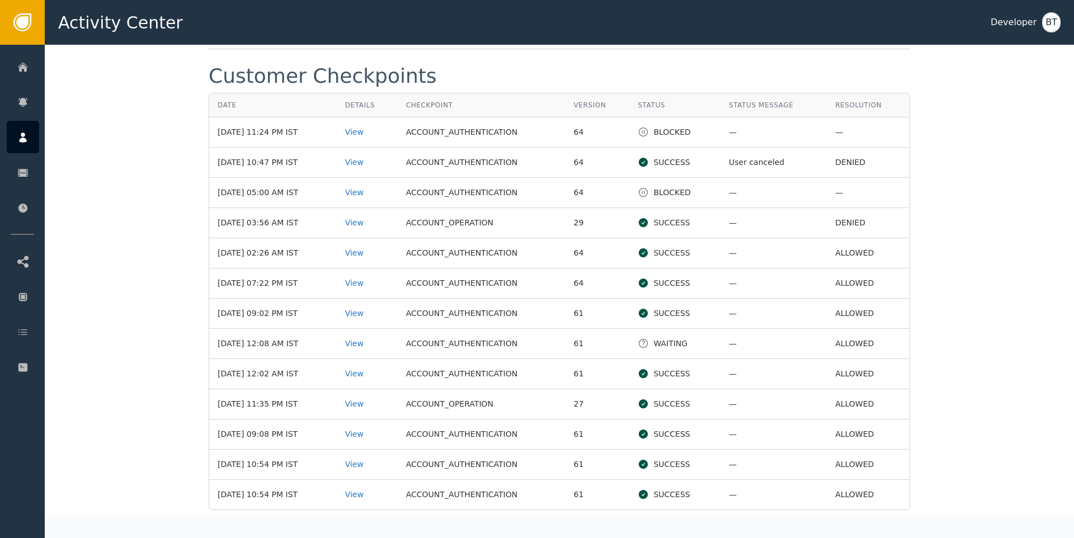
drag, startPoint x: 267, startPoint y: 168, endPoint x: 320, endPoint y: 172, distance: 52.7
click at [320, 172] on td "[DATE] 10:47 PM IST" at bounding box center [273, 163] width 128 height 30
drag, startPoint x: 694, startPoint y: 171, endPoint x: 831, endPoint y: 169, distance: 137.6
click at [831, 169] on tr "[DATE] 10:47 PM IST View ACCOUNT_AUTHENTICATION 64 SUCCESS User canceled DENIED" at bounding box center [559, 163] width 700 height 30
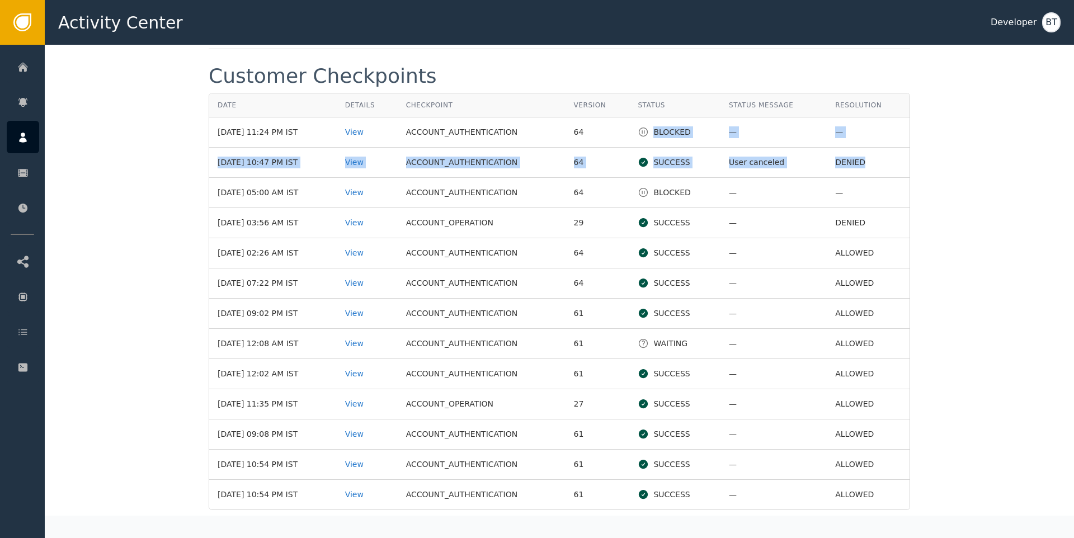
drag, startPoint x: 869, startPoint y: 169, endPoint x: 756, endPoint y: 143, distance: 116.1
click at [651, 140] on tbody "[DATE] 11:24 PM IST View ACCOUNT_AUTHENTICATION 64 BLOCKED — — [DATE] 10:47 PM …" at bounding box center [559, 313] width 700 height 392
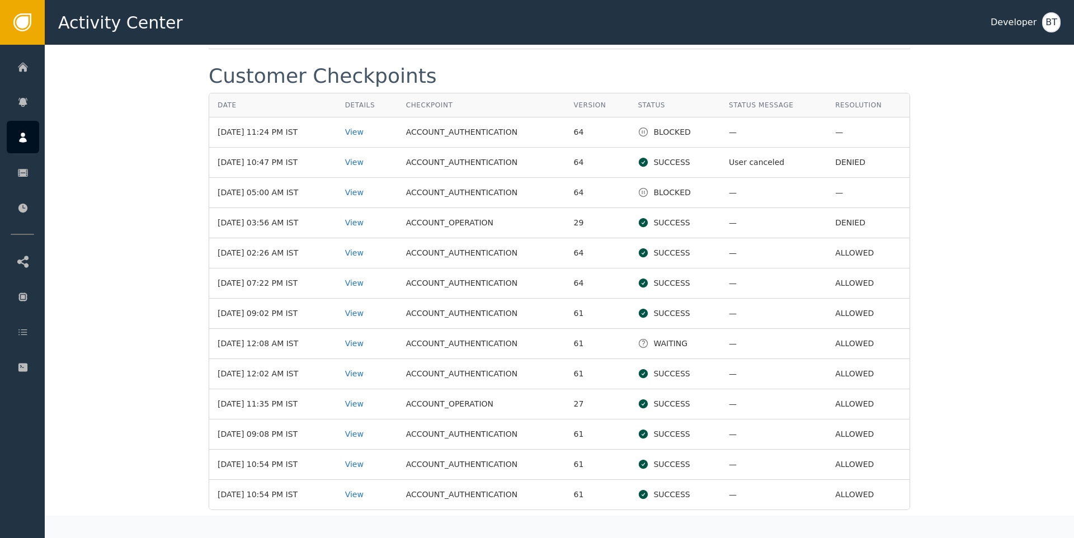
drag, startPoint x: 773, startPoint y: 164, endPoint x: 576, endPoint y: 156, distance: 197.1
click at [772, 164] on td "User canceled" at bounding box center [773, 163] width 106 height 30
click at [375, 137] on div "View" at bounding box center [367, 132] width 44 height 12
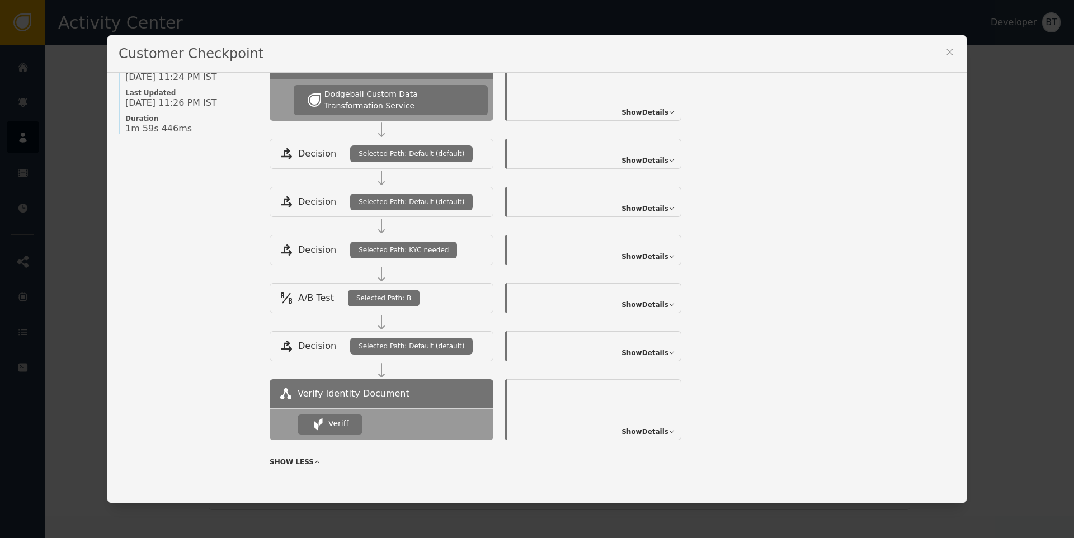
scroll to position [145, 0]
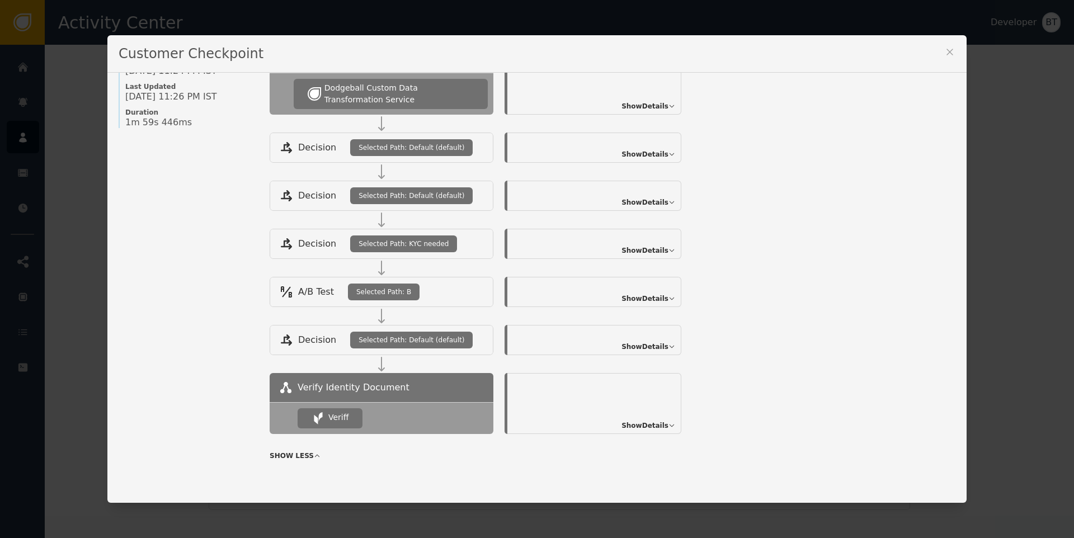
click at [642, 423] on span "Show Details" at bounding box center [644, 426] width 47 height 10
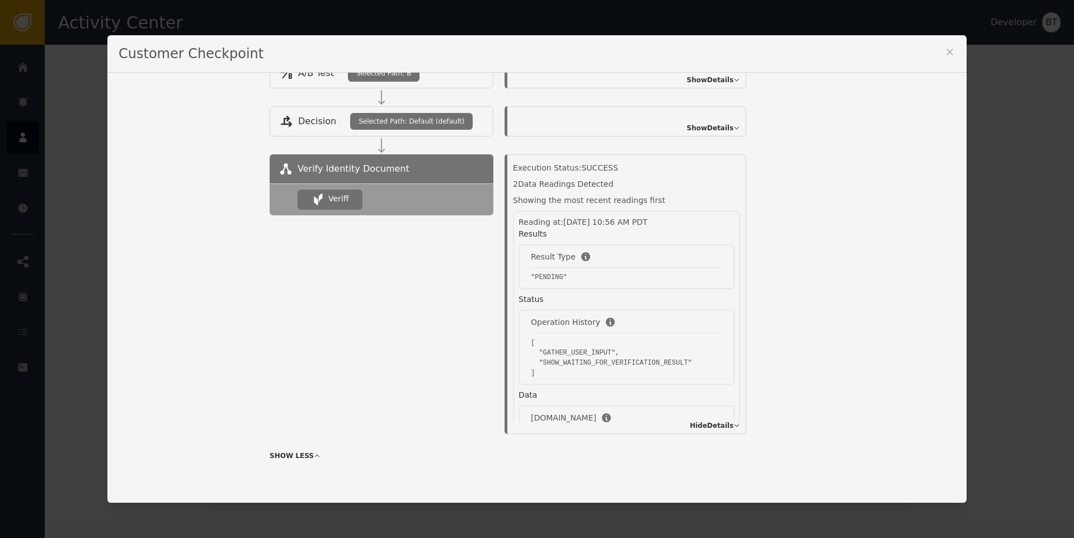
scroll to position [0, 0]
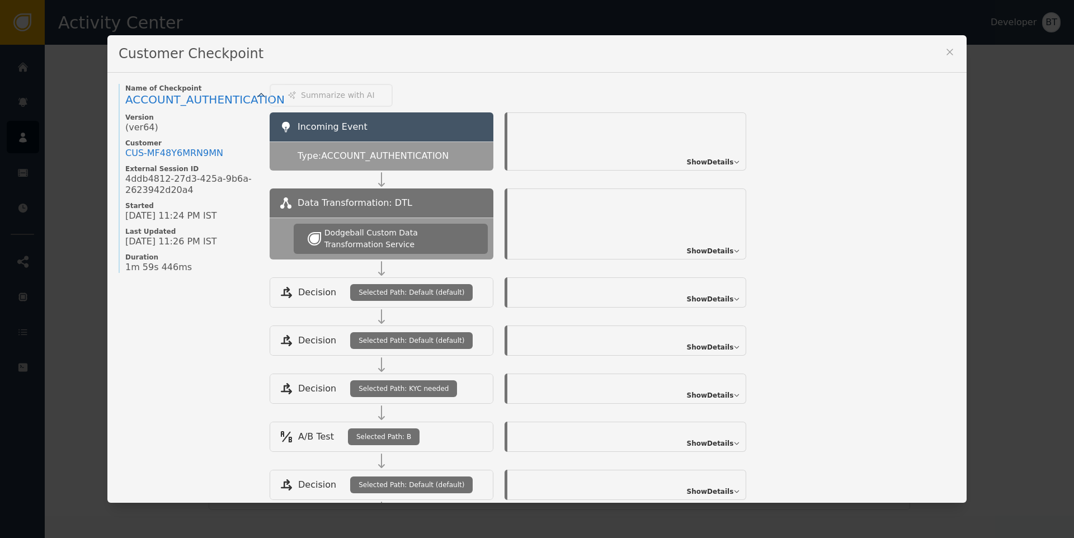
click at [945, 49] on icon at bounding box center [949, 51] width 11 height 11
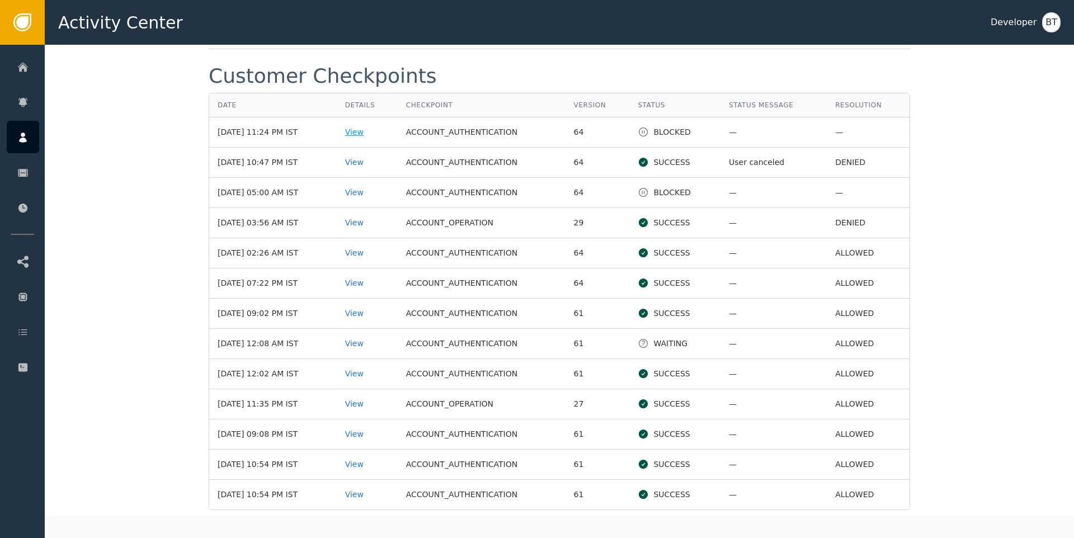
click at [362, 138] on div "View" at bounding box center [367, 132] width 44 height 12
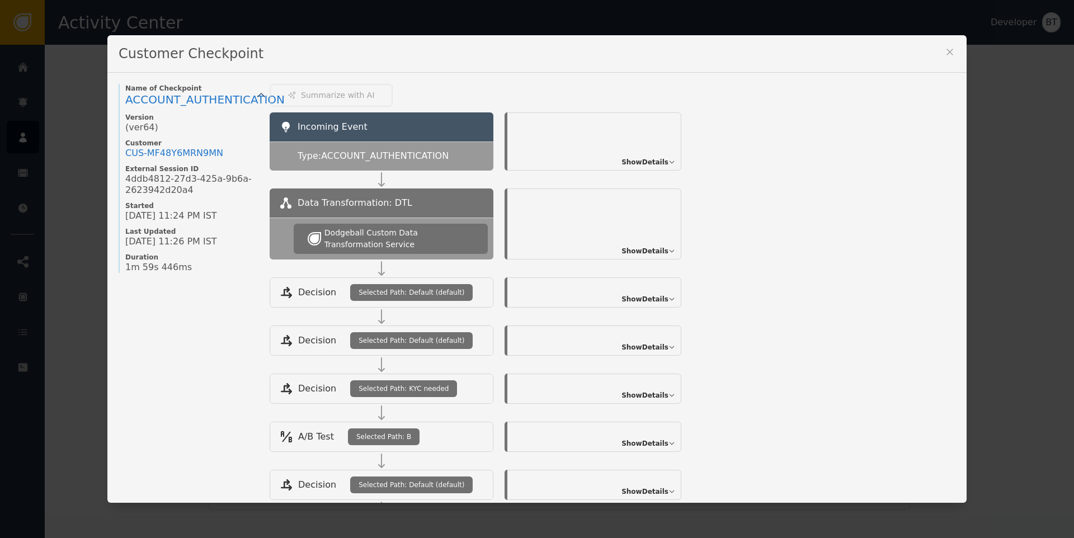
click at [948, 55] on icon at bounding box center [949, 51] width 11 height 11
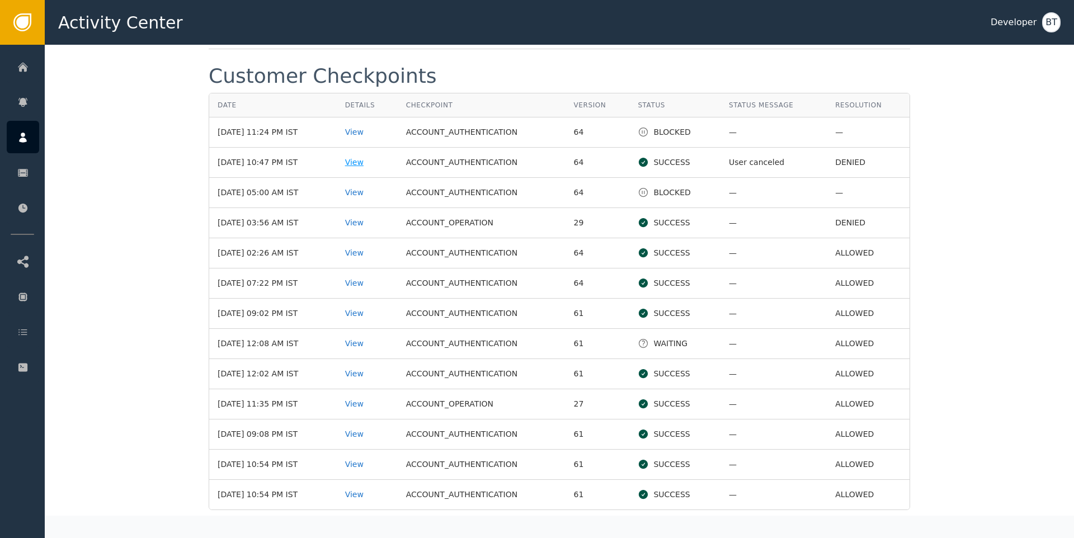
click at [373, 168] on div "View" at bounding box center [367, 163] width 44 height 12
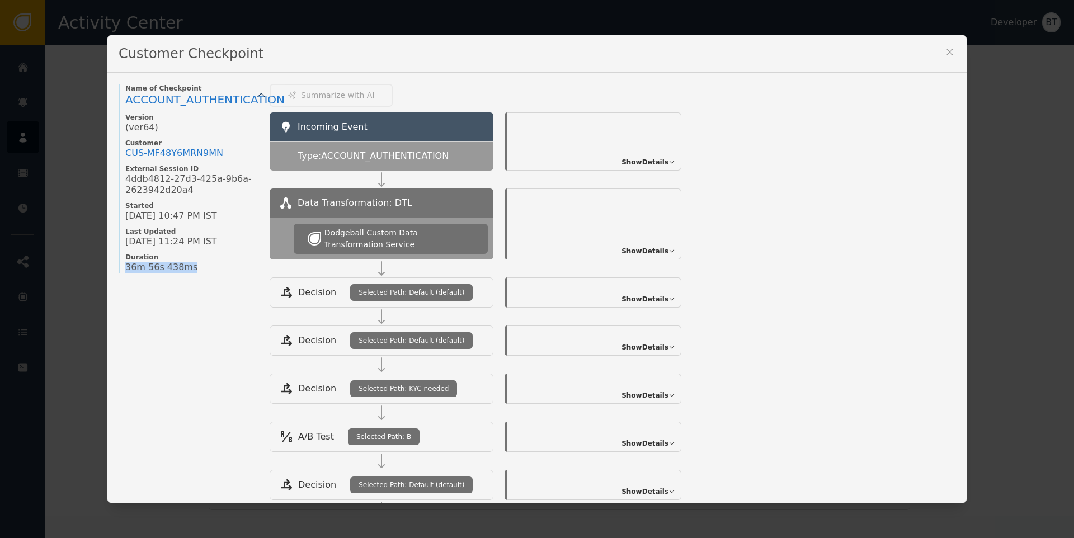
drag, startPoint x: 122, startPoint y: 267, endPoint x: 206, endPoint y: 267, distance: 83.9
click at [206, 267] on div "36m 56s 438ms" at bounding box center [191, 267] width 133 height 11
click at [191, 265] on div "36m 56s 438ms" at bounding box center [191, 267] width 133 height 11
drag, startPoint x: 192, startPoint y: 267, endPoint x: 121, endPoint y: 266, distance: 70.5
click at [125, 266] on div "36m 56s 438ms" at bounding box center [191, 267] width 133 height 11
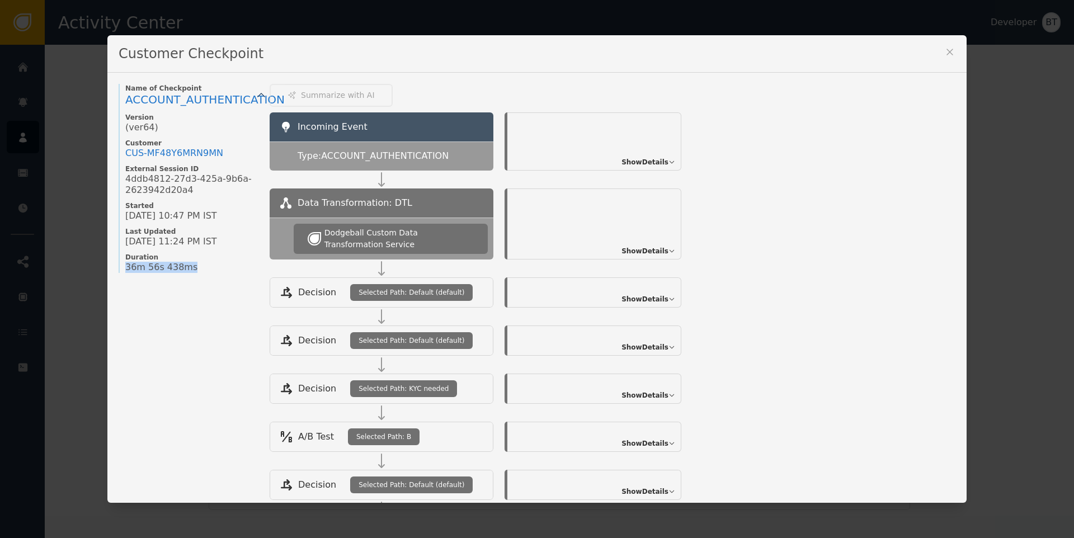
click at [145, 281] on div "Name of Checkpoint ACCOUNT_AUTHENTICATION Version (ver 64 ) Customer CUS- MF48Y…" at bounding box center [189, 497] width 140 height 827
drag, startPoint x: 177, startPoint y: 211, endPoint x: 202, endPoint y: 218, distance: 26.6
click at [202, 218] on span "[DATE] 10:47 PM IST" at bounding box center [171, 215] width 92 height 11
click at [206, 227] on span "Last Updated" at bounding box center [191, 231] width 133 height 9
drag, startPoint x: 183, startPoint y: 238, endPoint x: 188, endPoint y: 239, distance: 5.6
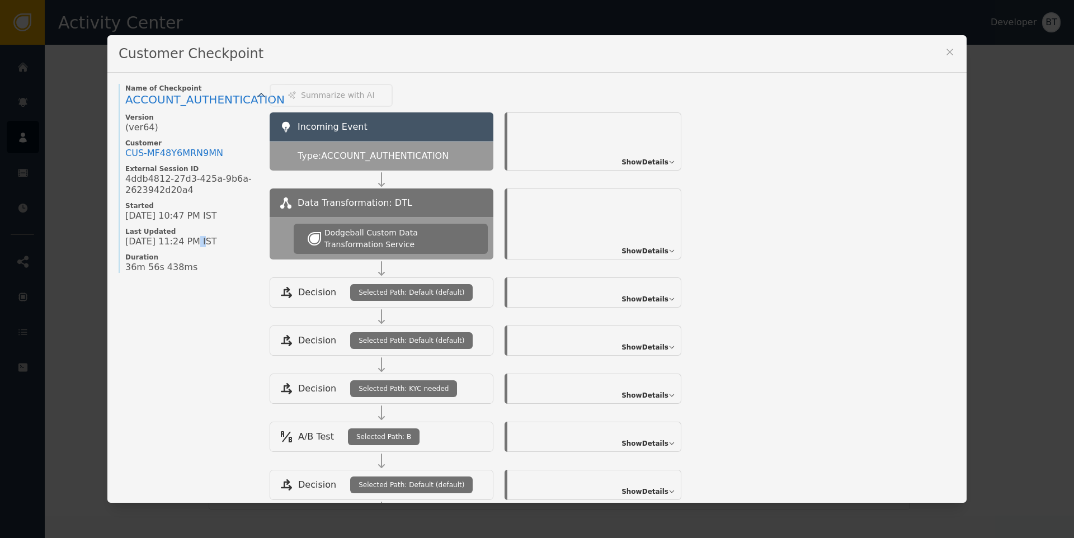
click at [188, 239] on span "[DATE] 11:24 PM IST" at bounding box center [171, 241] width 92 height 11
drag, startPoint x: 175, startPoint y: 219, endPoint x: 212, endPoint y: 220, distance: 37.5
click at [212, 220] on span "[DATE] 10:47 PM IST" at bounding box center [171, 215] width 92 height 11
click at [208, 223] on div "Name of Checkpoint ACCOUNT_AUTHENTICATION Version (ver 64 ) Customer CUS- MF48Y…" at bounding box center [189, 178] width 140 height 189
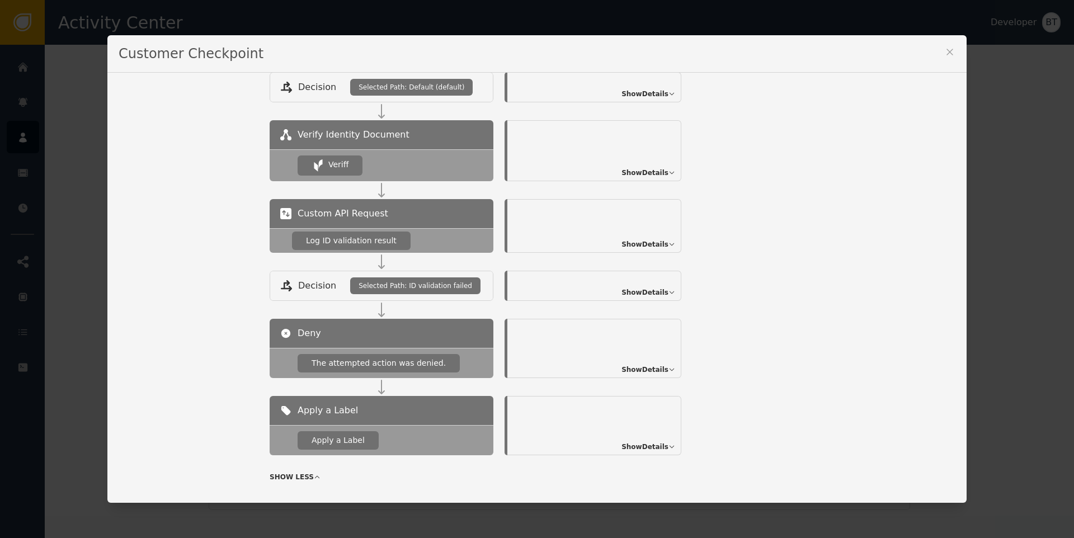
scroll to position [419, 0]
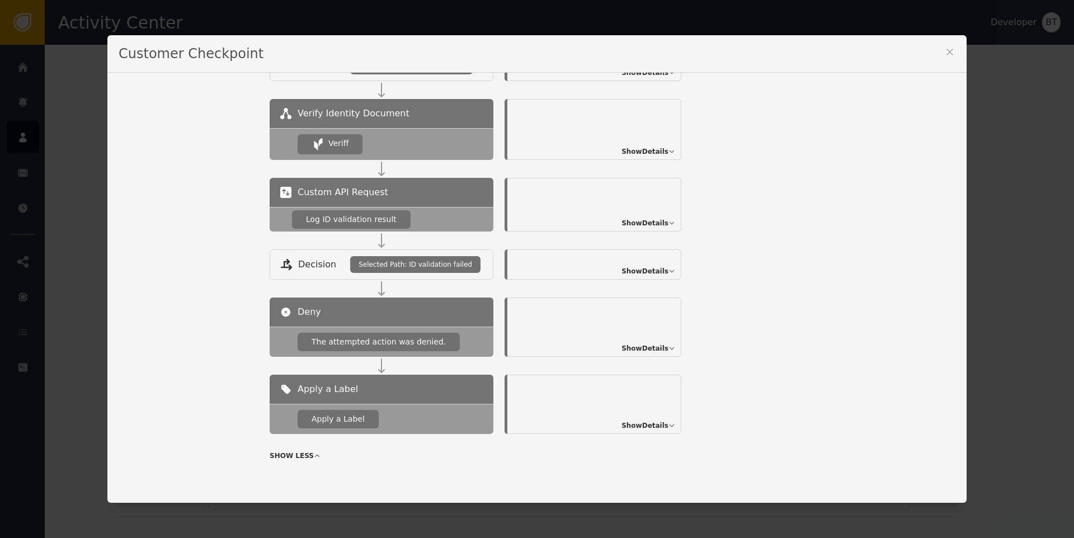
click at [629, 149] on span "Show Details" at bounding box center [644, 152] width 47 height 10
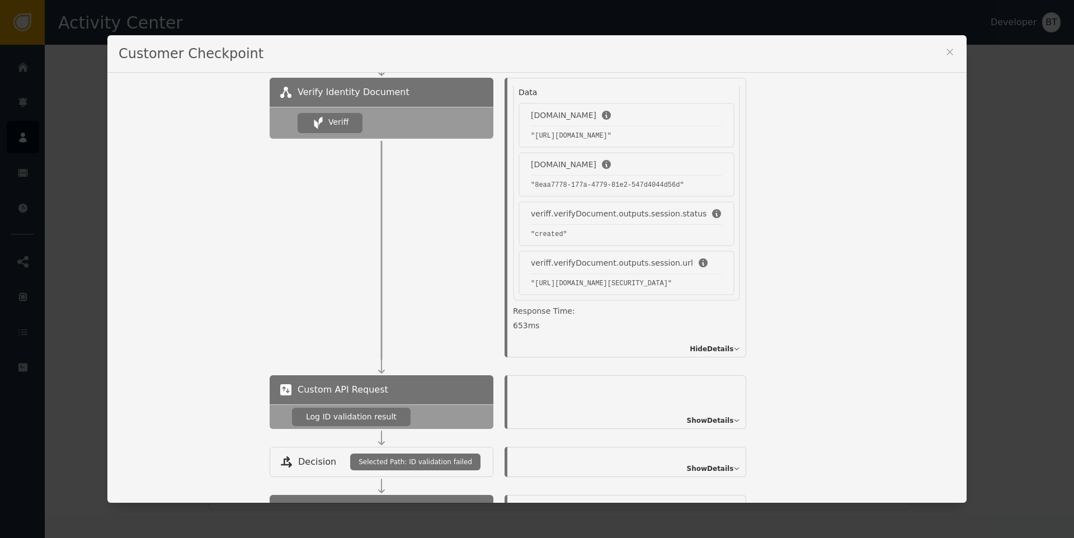
scroll to position [638, 0]
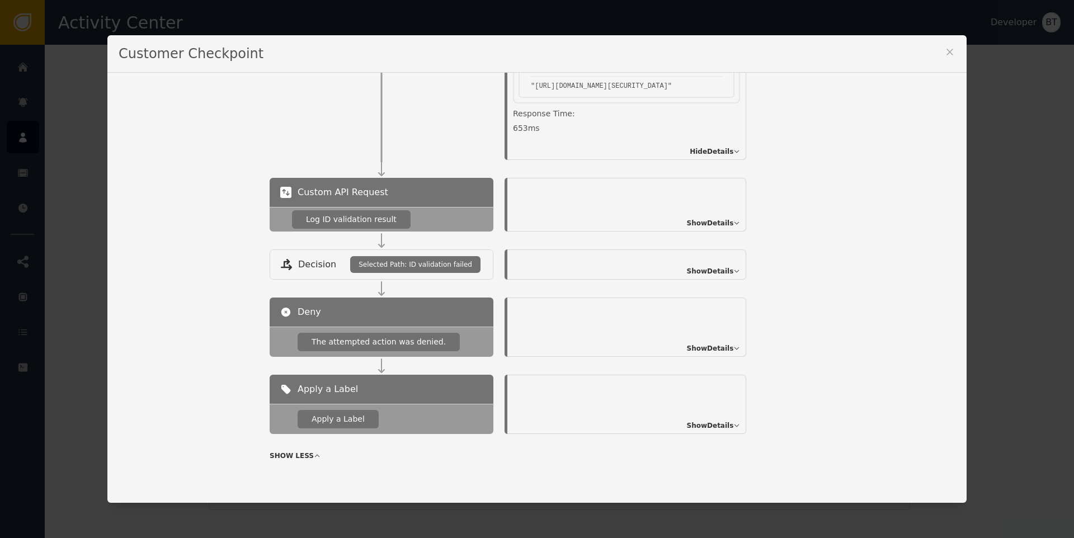
drag, startPoint x: 81, startPoint y: 194, endPoint x: 200, endPoint y: 212, distance: 121.1
click at [79, 194] on div "Customer Checkpoint Name of Checkpoint ACCOUNT_AUTHENTICATION Version (ver 64 )…" at bounding box center [537, 269] width 1074 height 538
click at [944, 54] on icon at bounding box center [949, 51] width 11 height 11
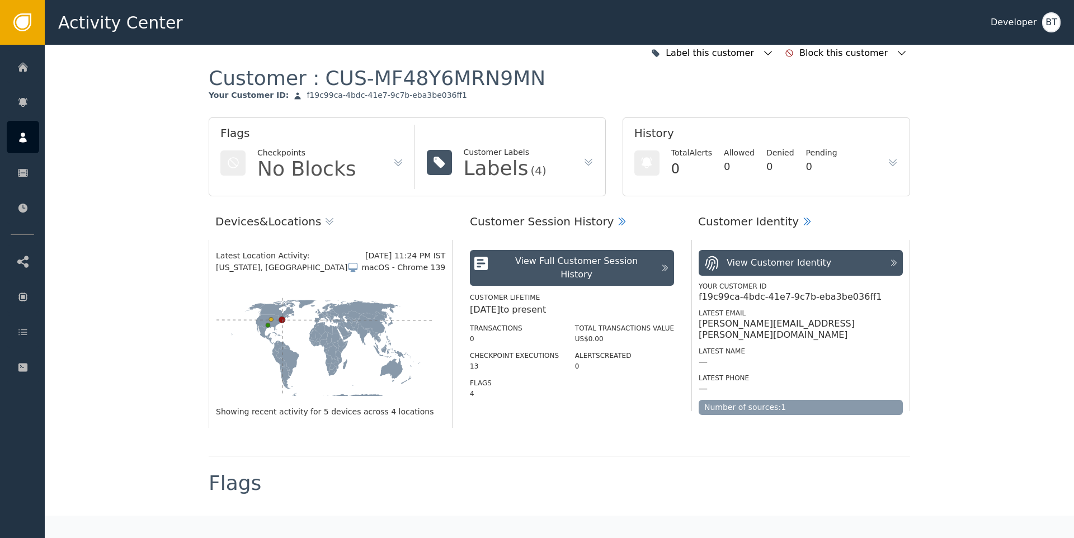
scroll to position [0, 0]
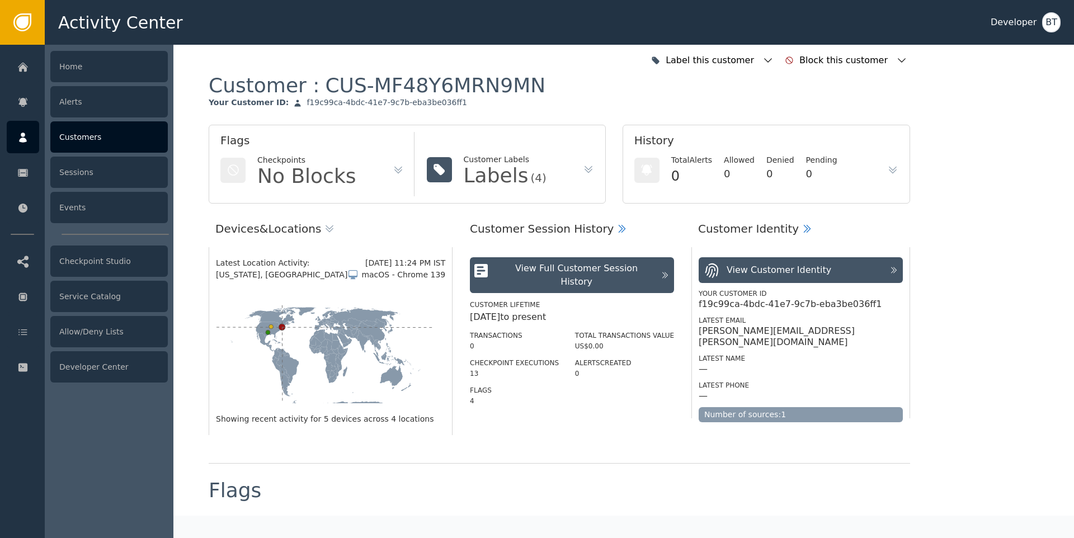
click at [105, 142] on div "Customers" at bounding box center [108, 136] width 117 height 31
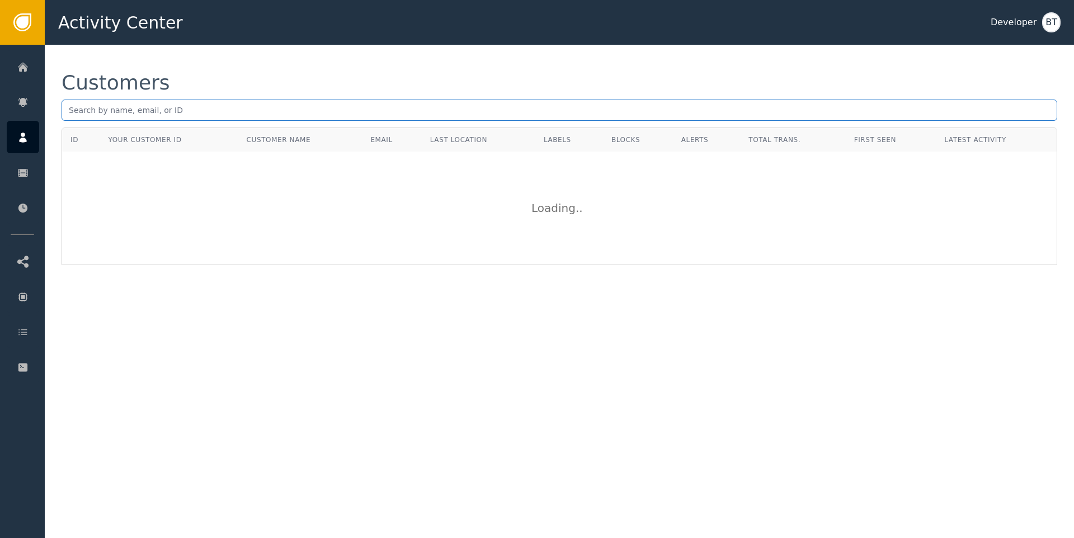
click at [256, 119] on input "text" at bounding box center [560, 110] width 996 height 21
paste input "[EMAIL_ADDRESS][DOMAIN_NAME]"
click at [254, 117] on input "[EMAIL_ADDRESS][DOMAIN_NAME]" at bounding box center [560, 110] width 996 height 21
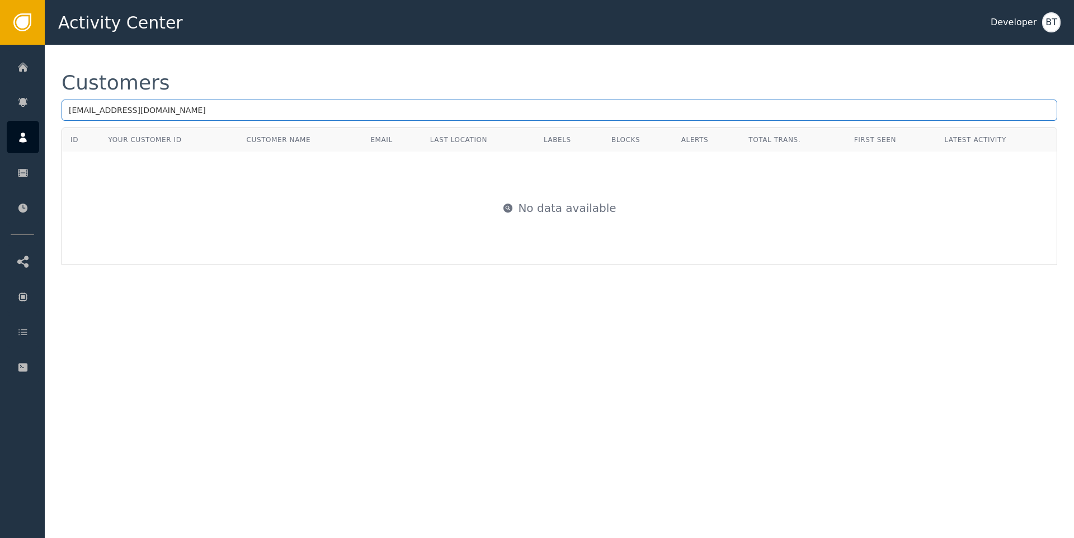
paste input "59b19ec1-7f2d-4b54-bff2-5650323bd3b8"
type input "59b19ec1-7f2d-4b54-bff2-5650323bd3b8"
